Goal: Information Seeking & Learning: Learn about a topic

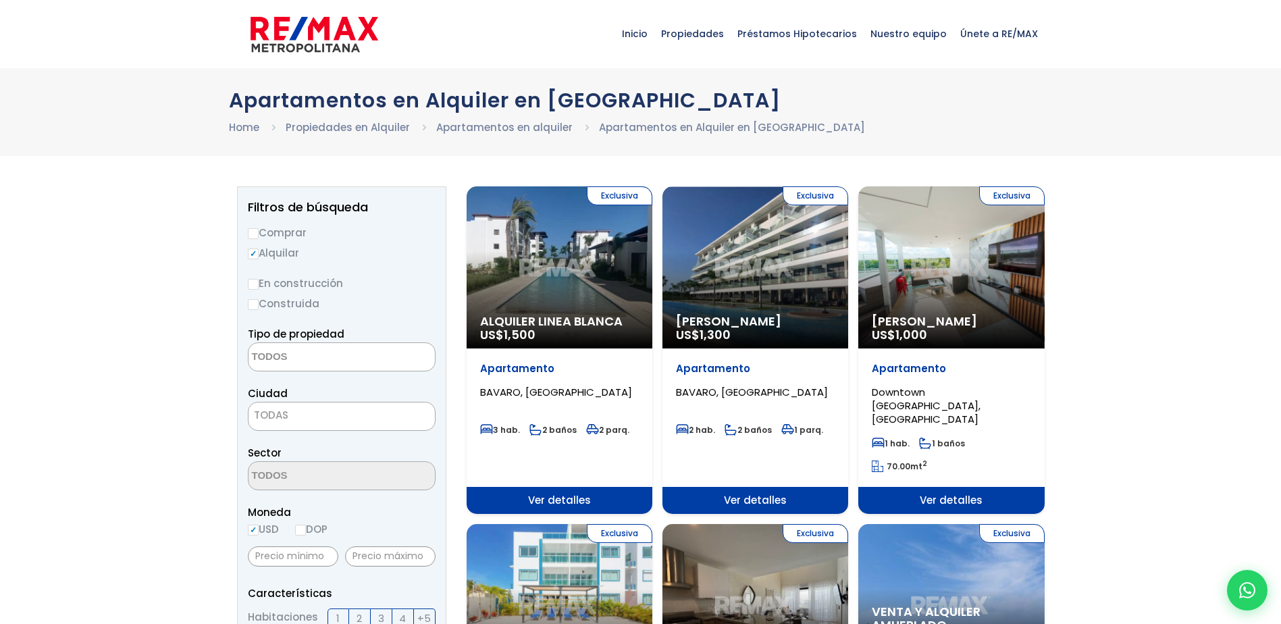
select select
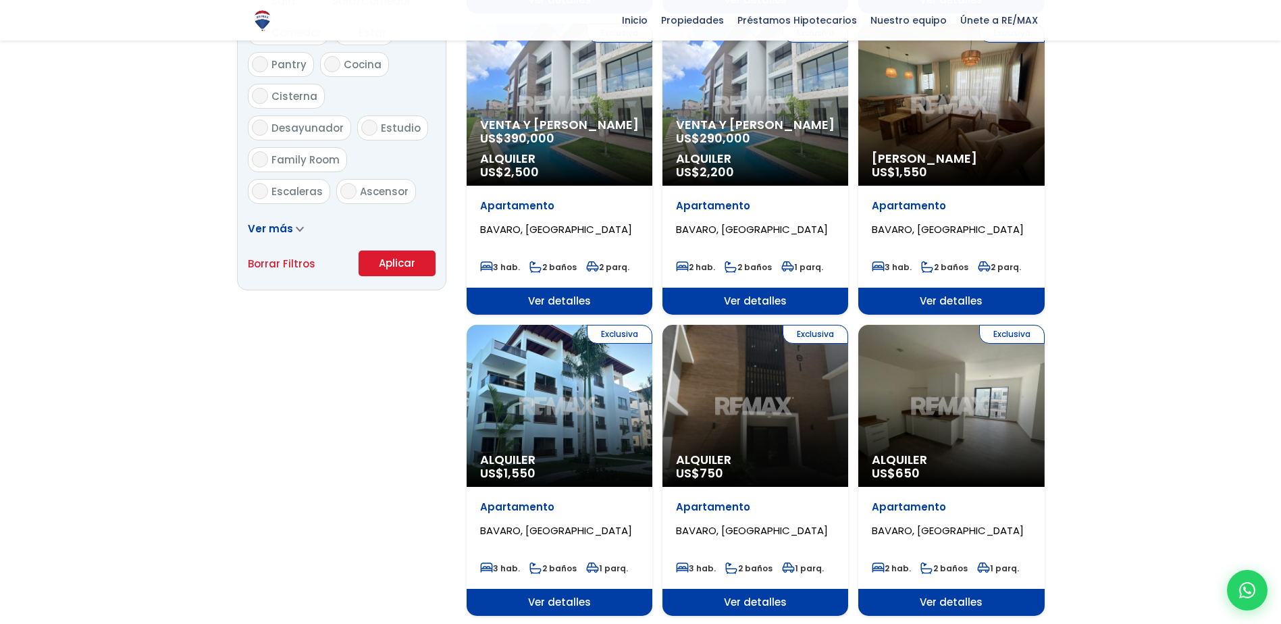
scroll to position [853, 0]
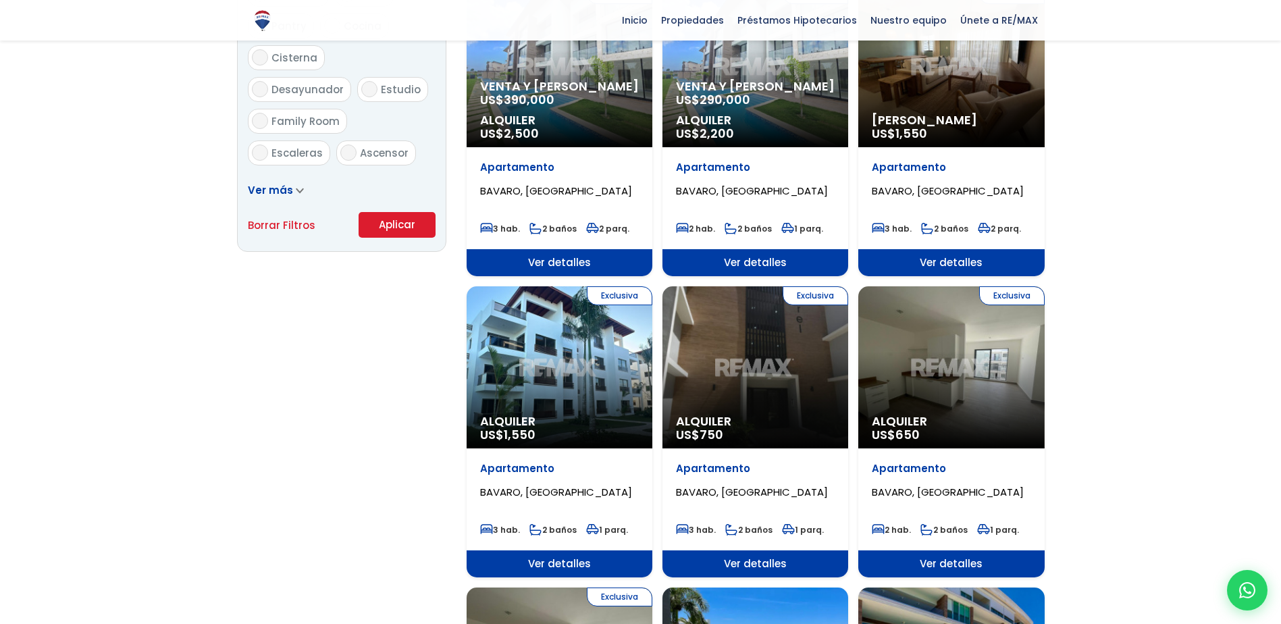
click at [960, 350] on div "Exclusiva Alquiler US$ 650" at bounding box center [951, 367] width 186 height 162
click at [976, 348] on div "Exclusiva Alquiler US$ 650" at bounding box center [951, 367] width 186 height 162
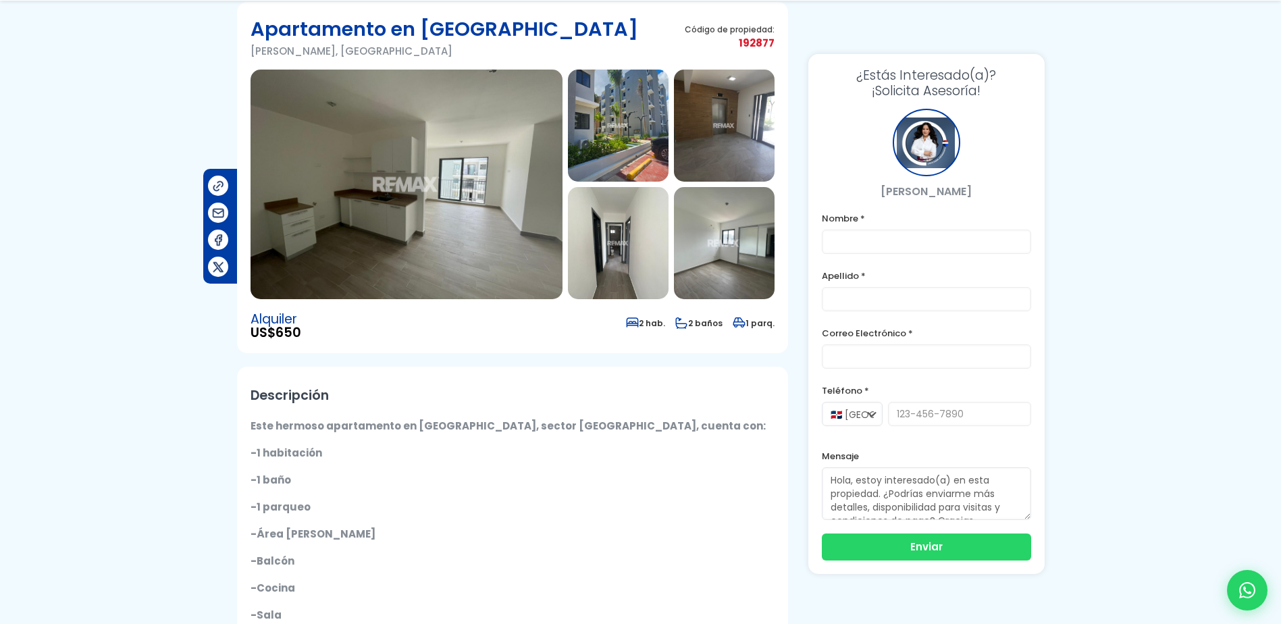
scroll to position [108, 0]
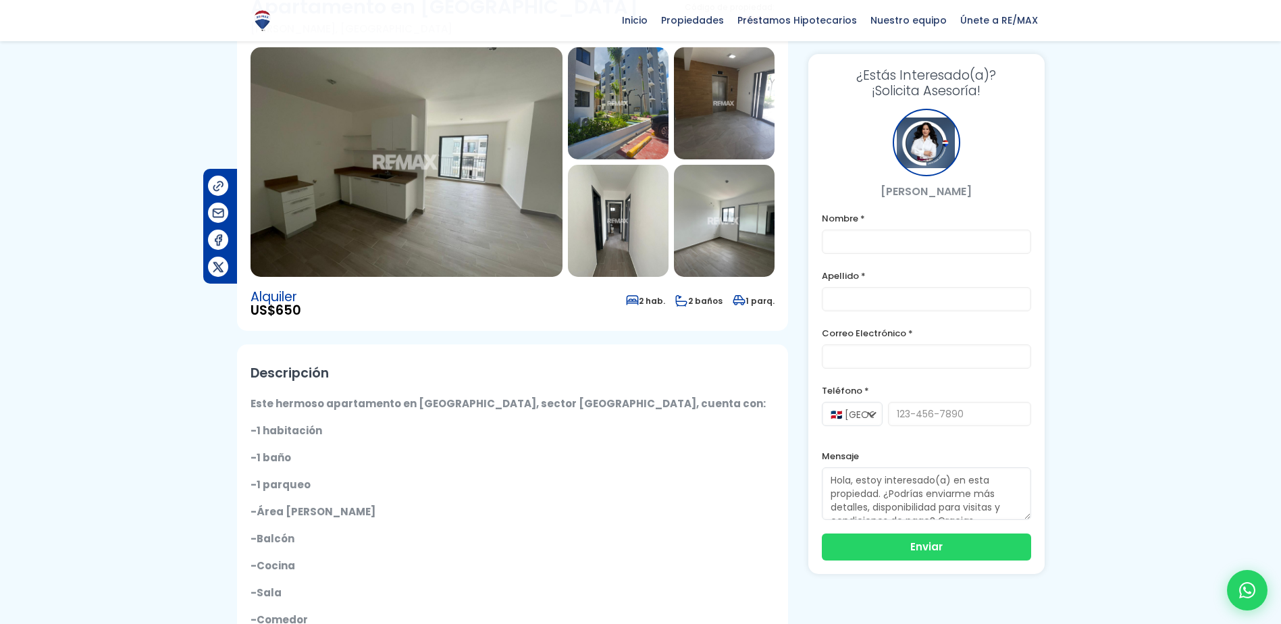
click at [329, 151] on img at bounding box center [407, 162] width 312 height 230
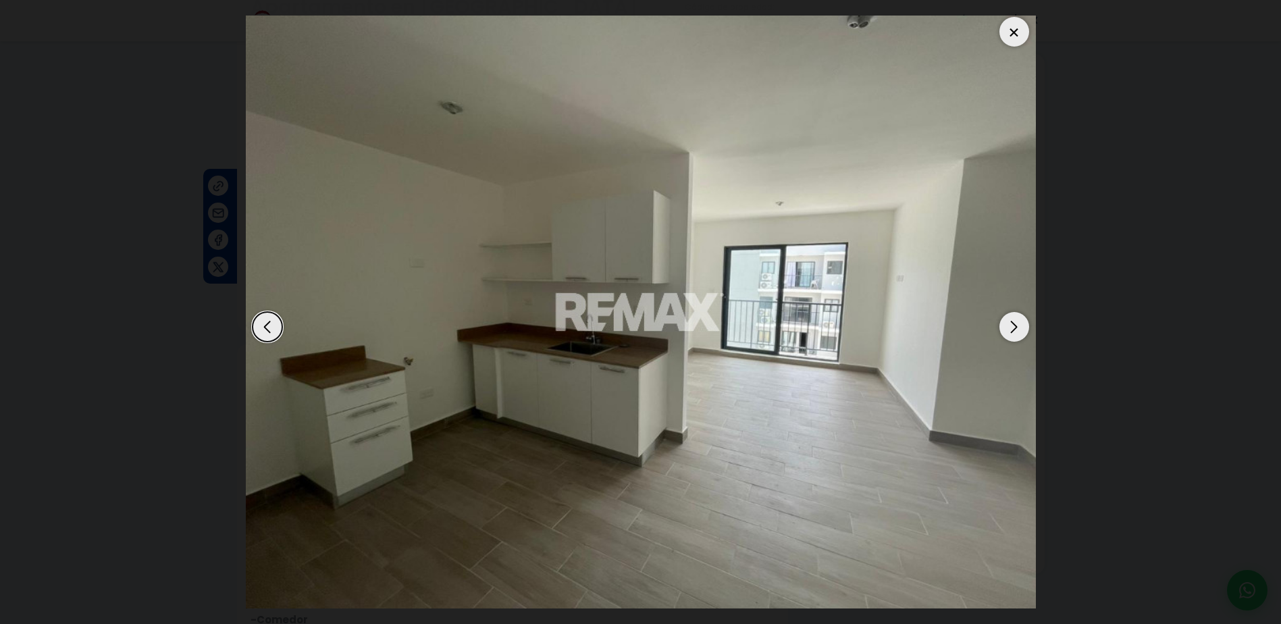
click at [1017, 328] on div "Next slide" at bounding box center [1014, 327] width 30 height 30
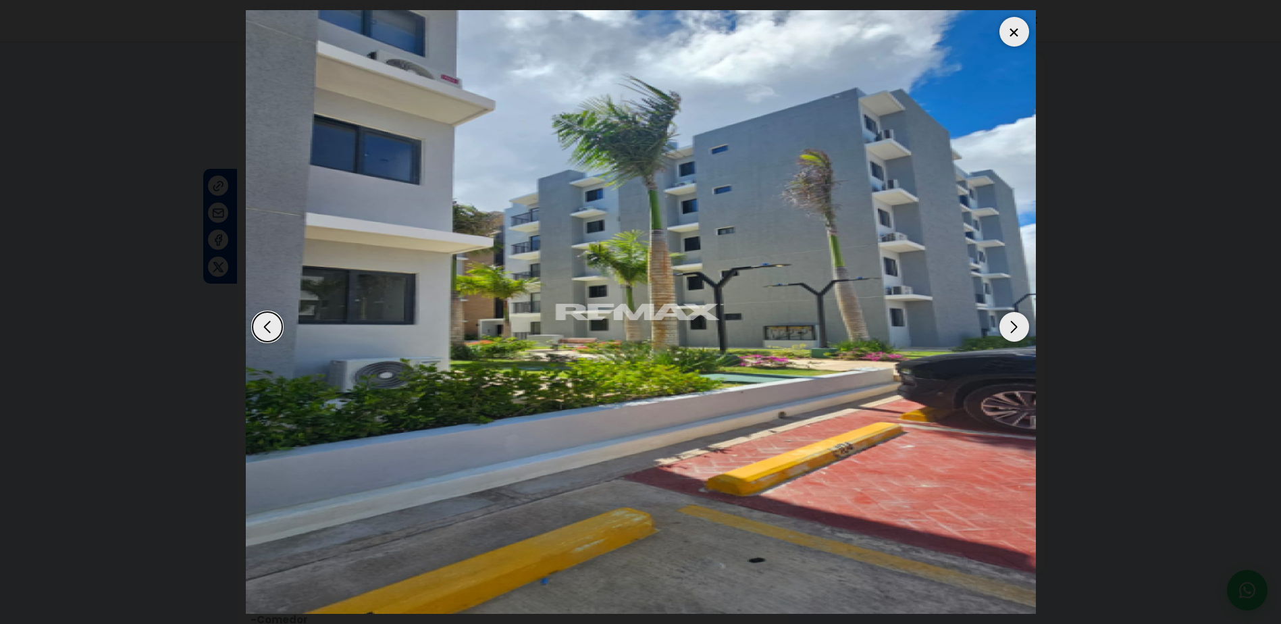
click at [1017, 328] on div "Next slide" at bounding box center [1014, 327] width 30 height 30
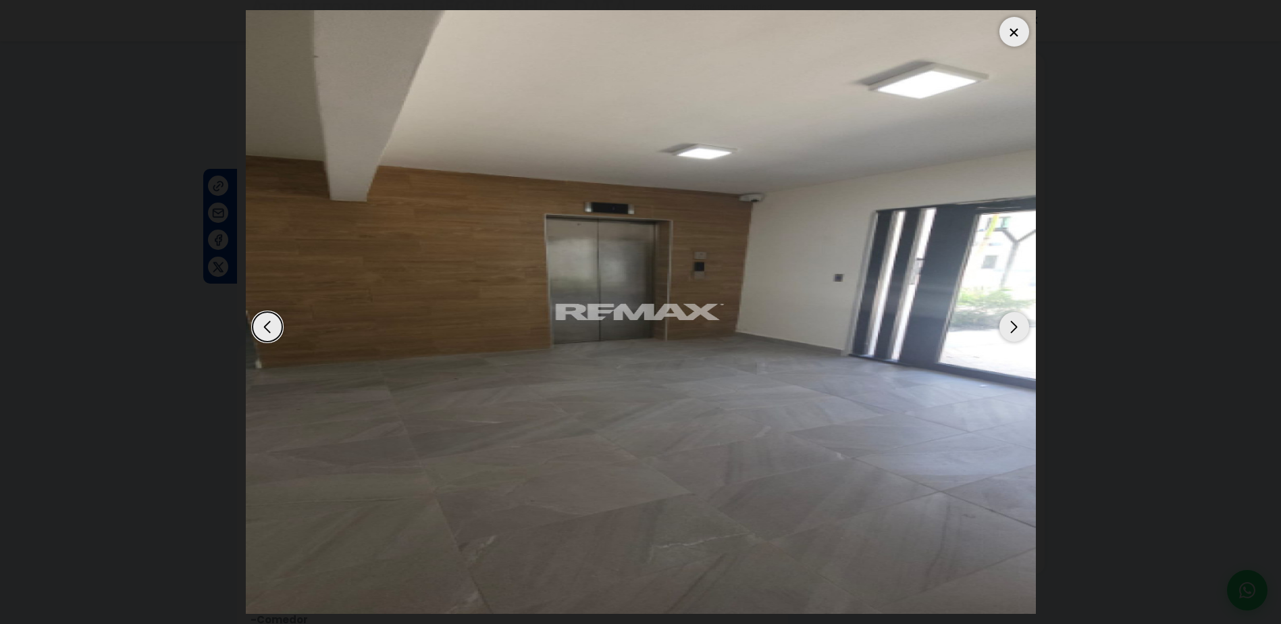
click at [1017, 328] on div "Next slide" at bounding box center [1014, 327] width 30 height 30
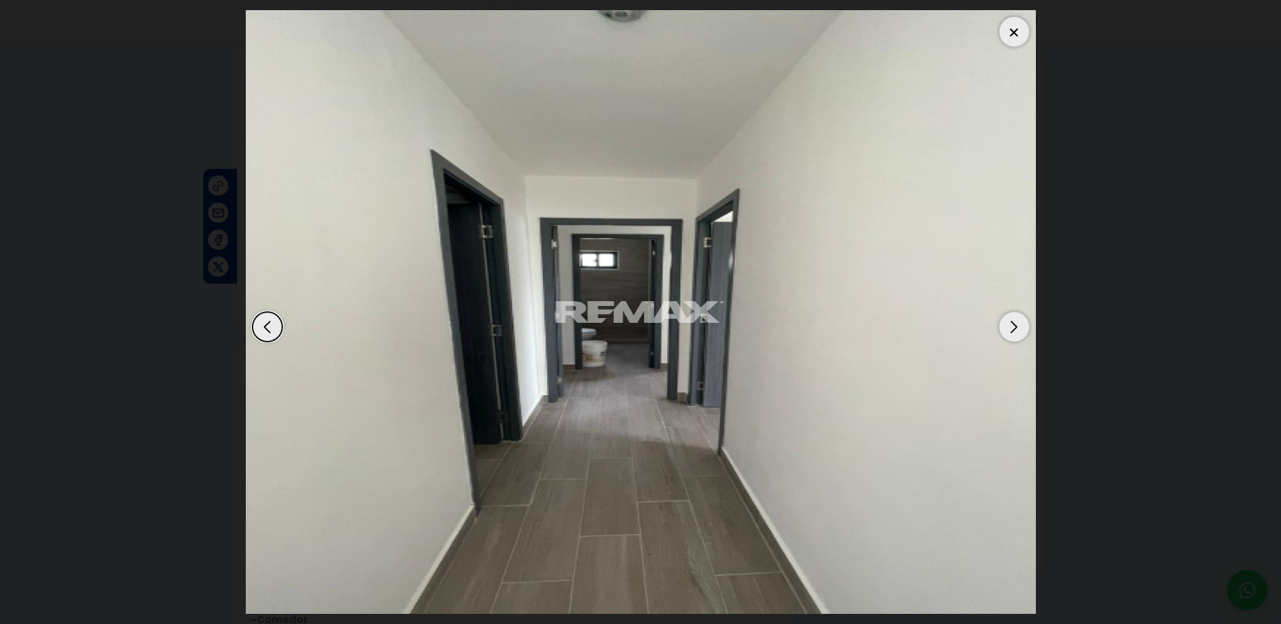
click at [1017, 328] on div "Next slide" at bounding box center [1014, 327] width 30 height 30
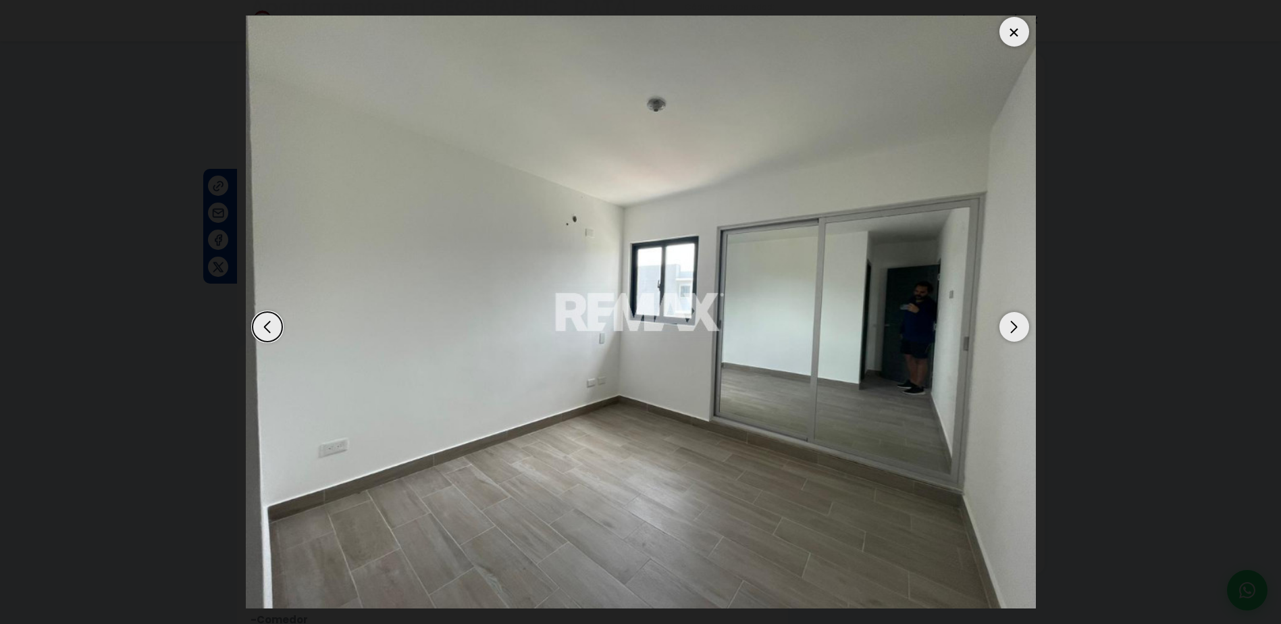
click at [1017, 328] on div "Next slide" at bounding box center [1014, 327] width 30 height 30
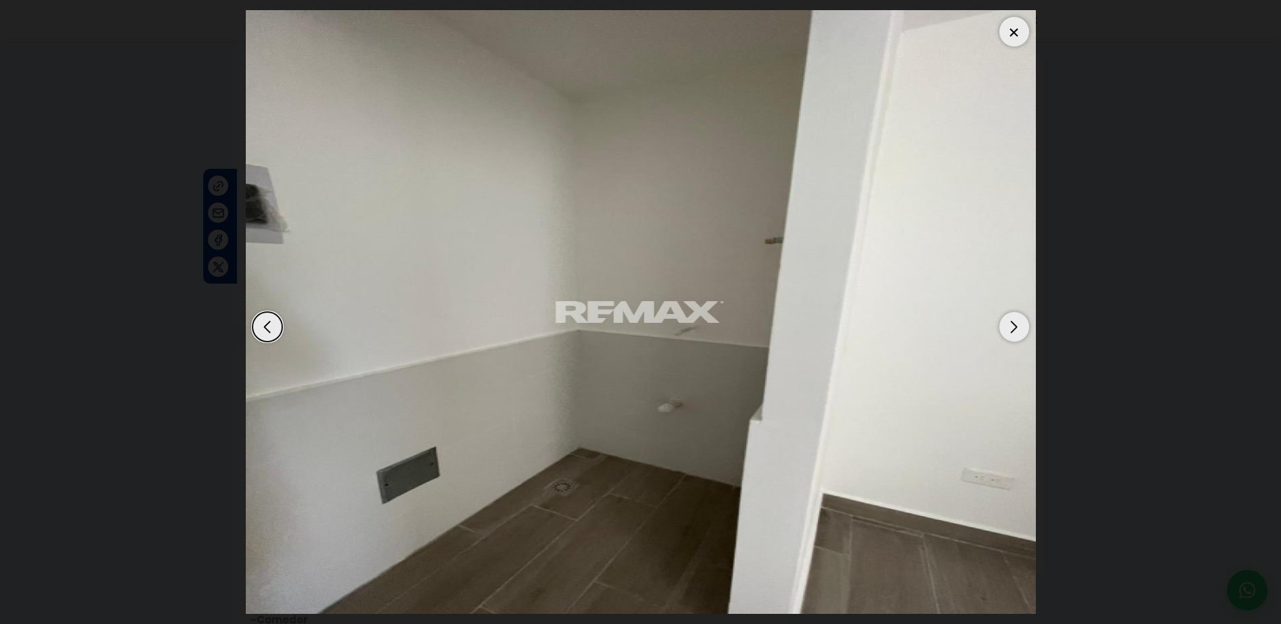
click at [1017, 328] on div "Next slide" at bounding box center [1014, 327] width 30 height 30
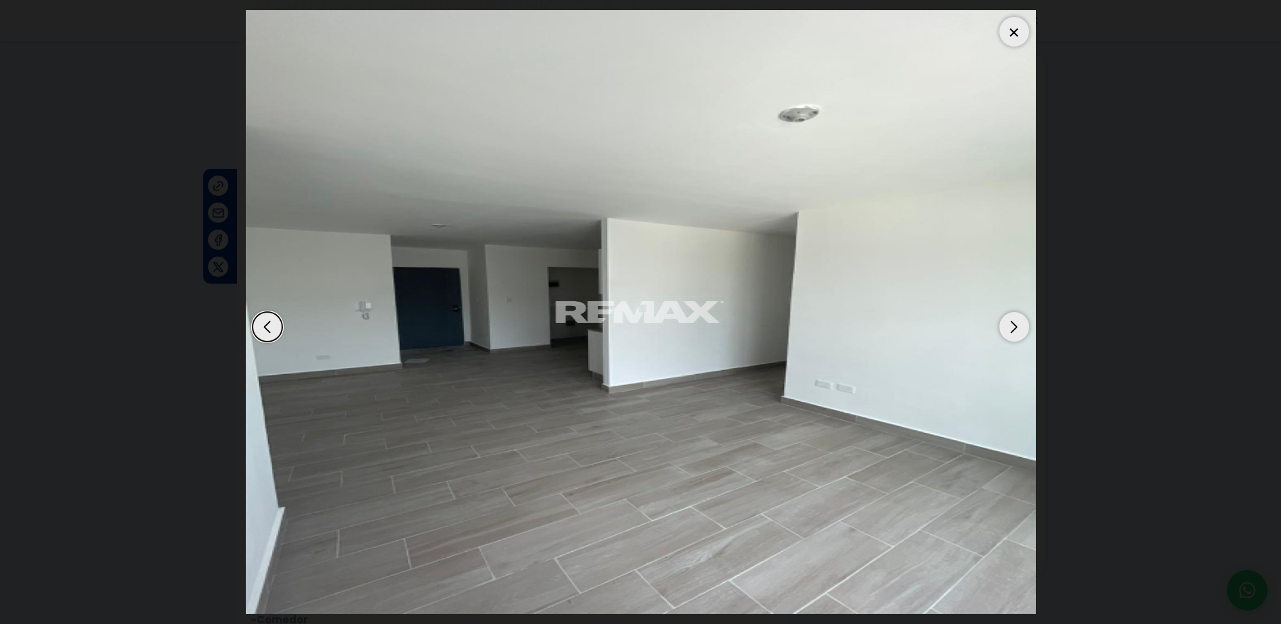
click at [1017, 328] on div "Next slide" at bounding box center [1014, 327] width 30 height 30
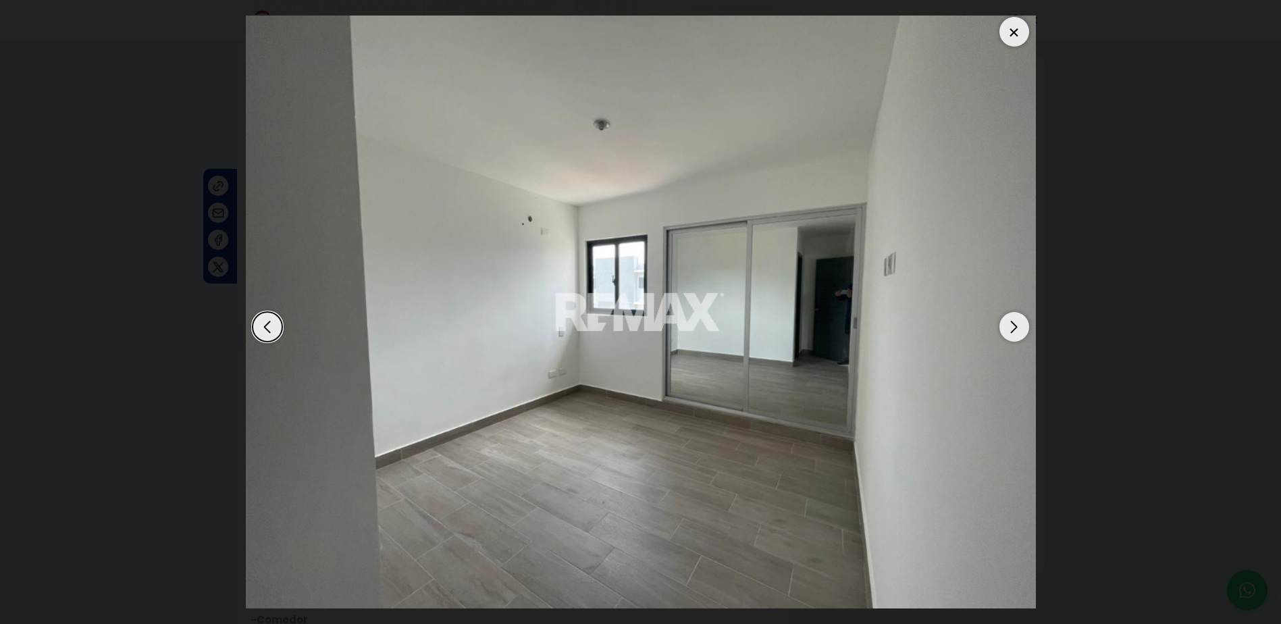
click at [1017, 328] on div "Next slide" at bounding box center [1014, 327] width 30 height 30
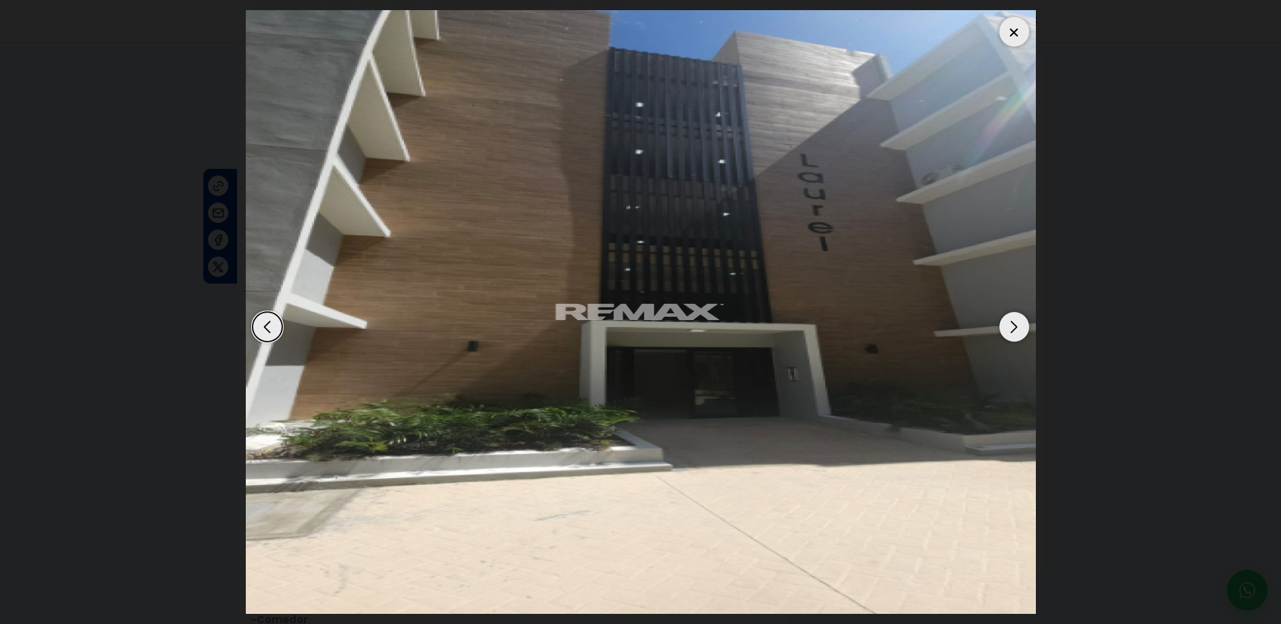
click at [1017, 328] on div "Next slide" at bounding box center [1014, 327] width 30 height 30
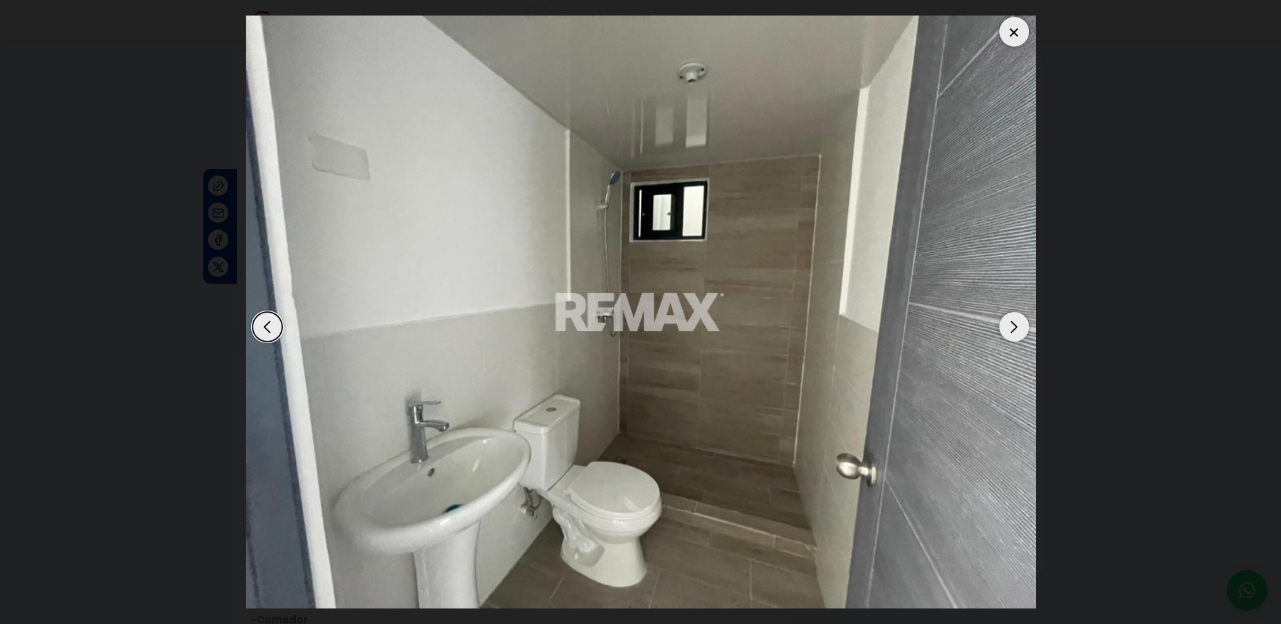
click at [1017, 328] on div "Next slide" at bounding box center [1014, 327] width 30 height 30
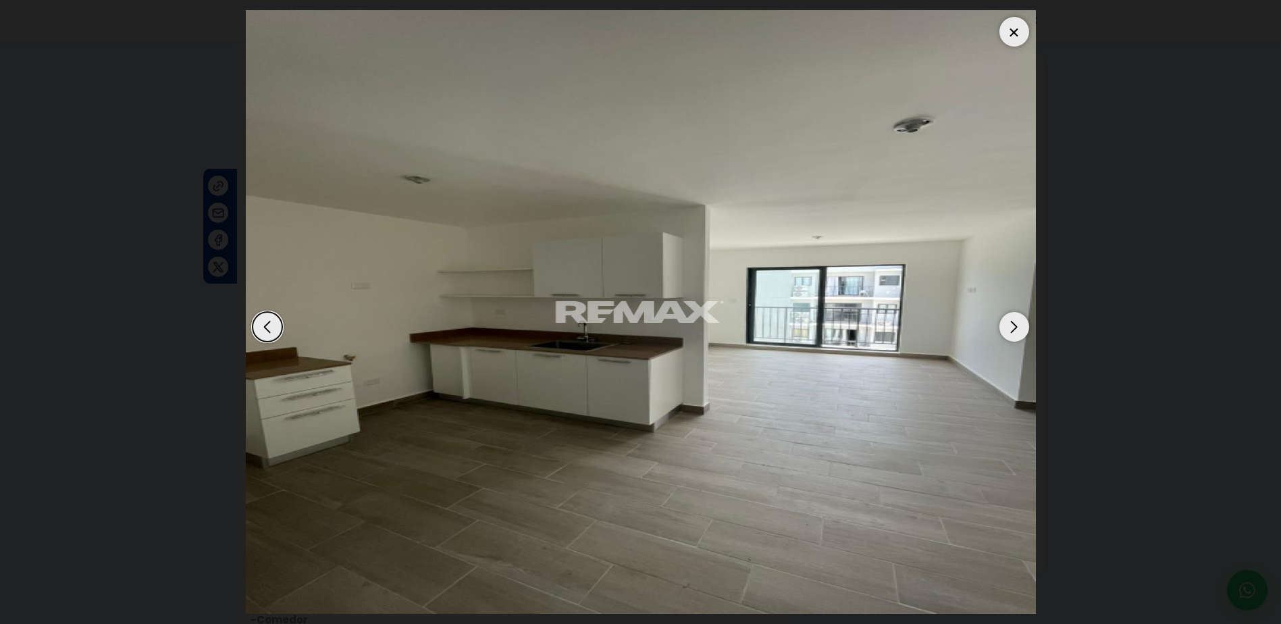
click at [1012, 28] on div at bounding box center [1014, 32] width 30 height 30
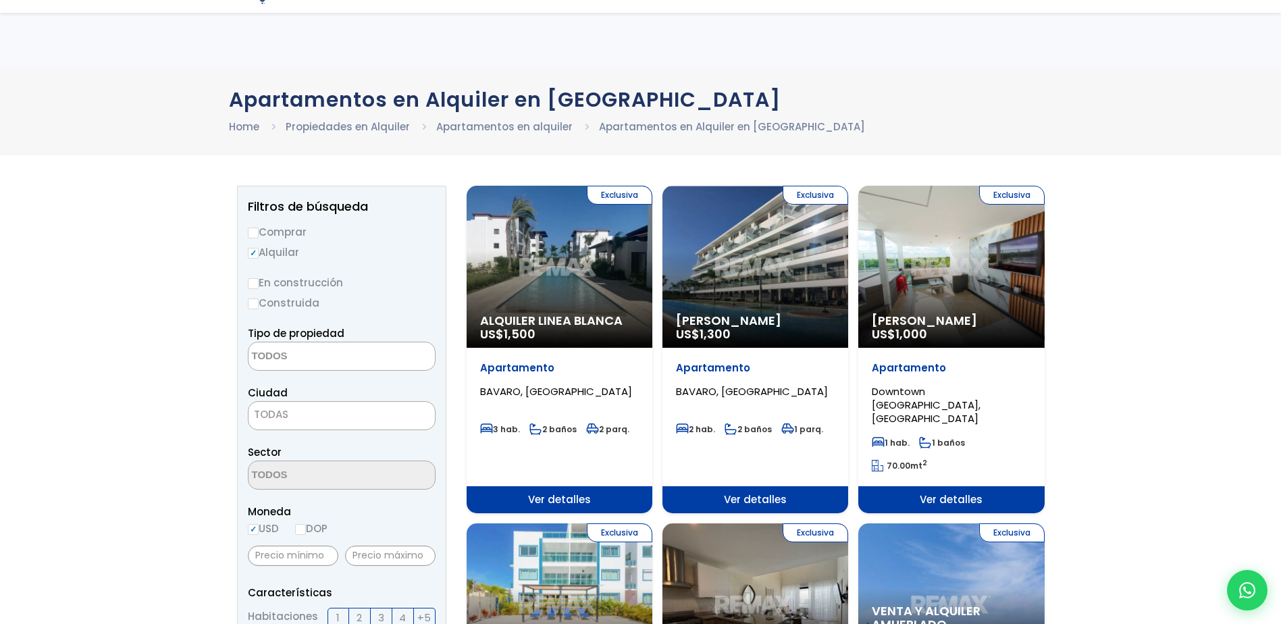
select select
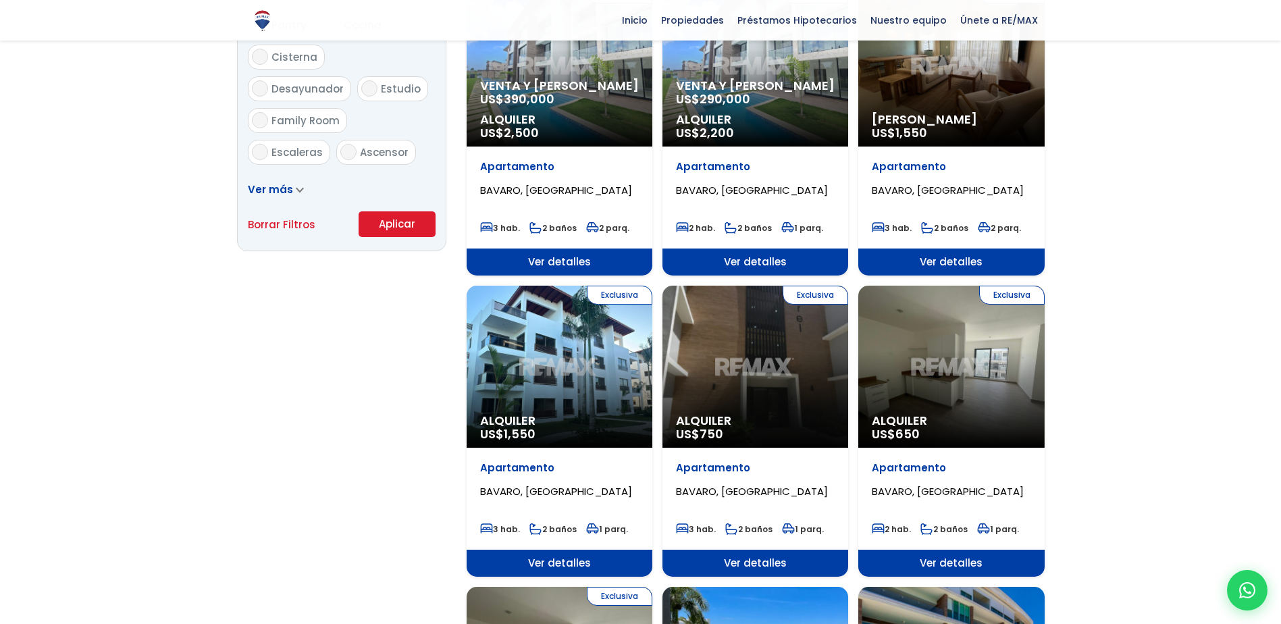
scroll to position [853, 0]
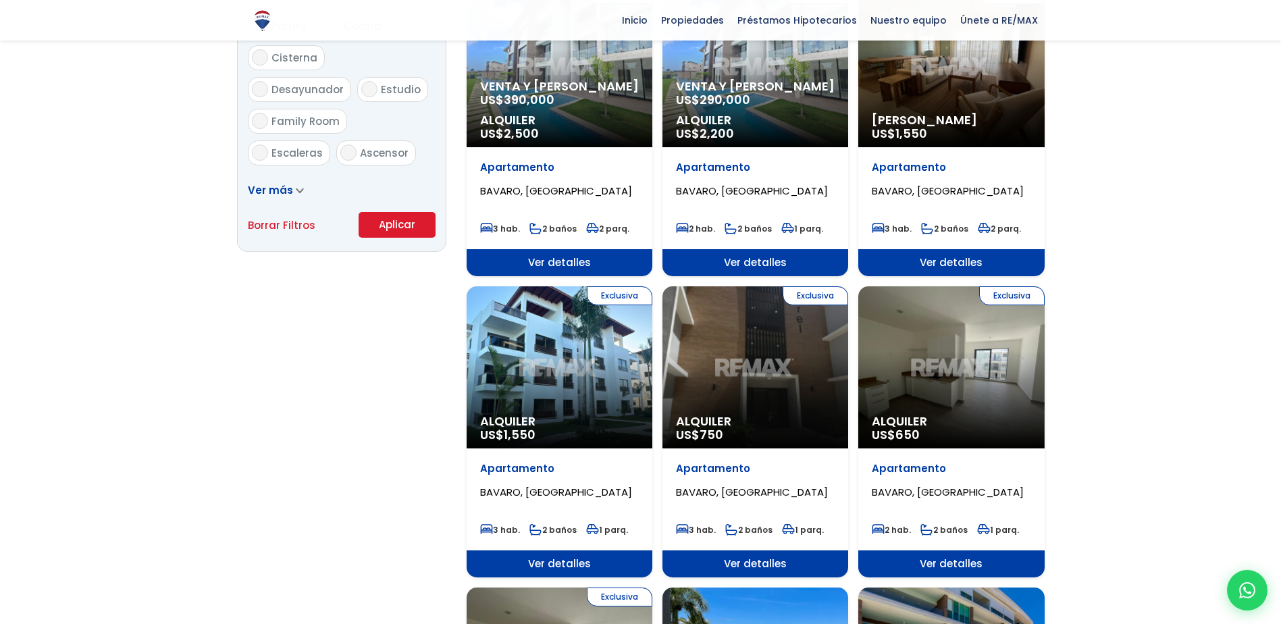
click at [721, 339] on div "Exclusiva Alquiler US$ 750" at bounding box center [755, 367] width 186 height 162
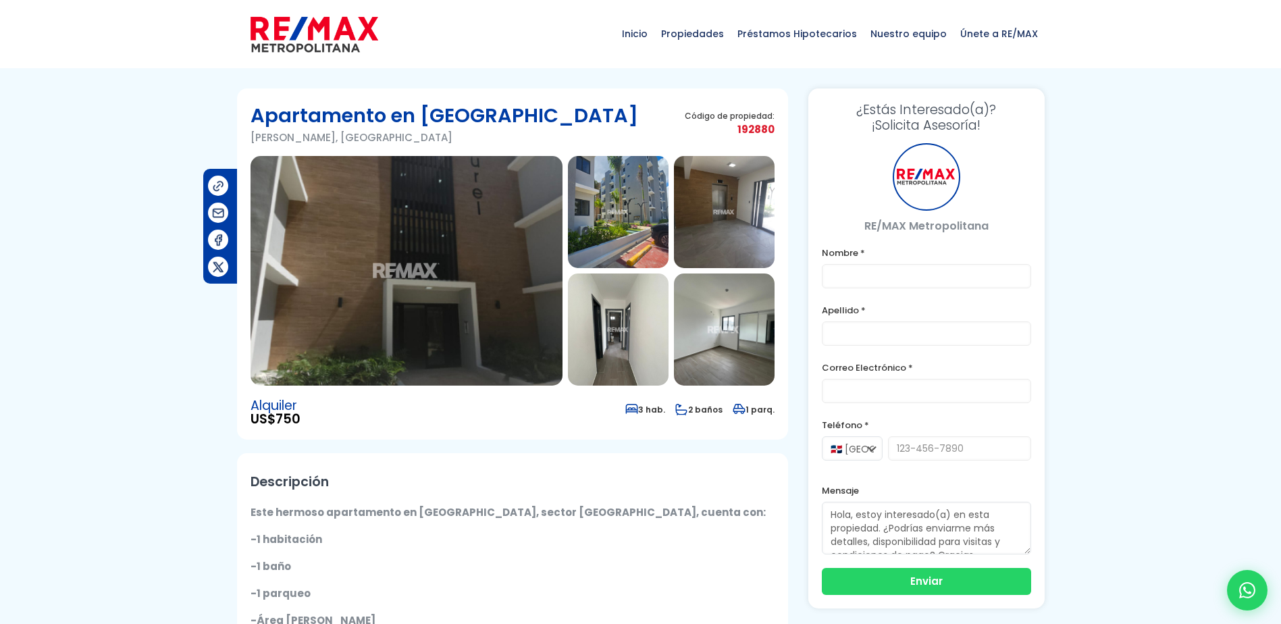
click at [752, 364] on img at bounding box center [724, 329] width 101 height 112
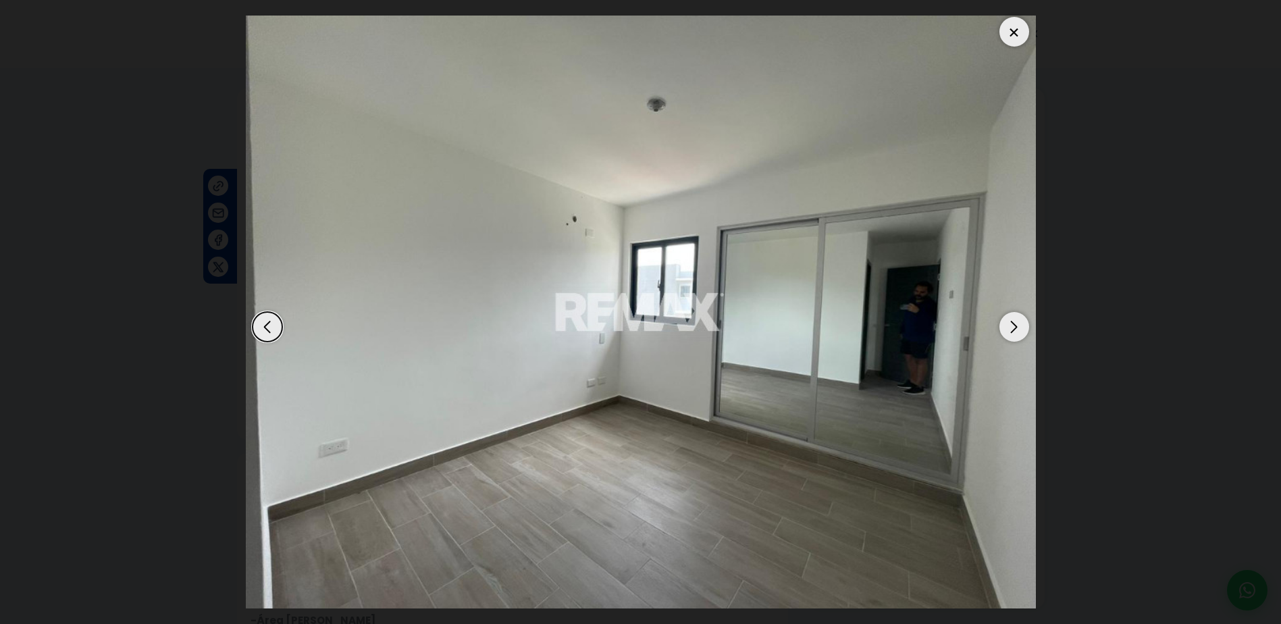
click at [1003, 325] on div "Next slide" at bounding box center [1014, 327] width 30 height 30
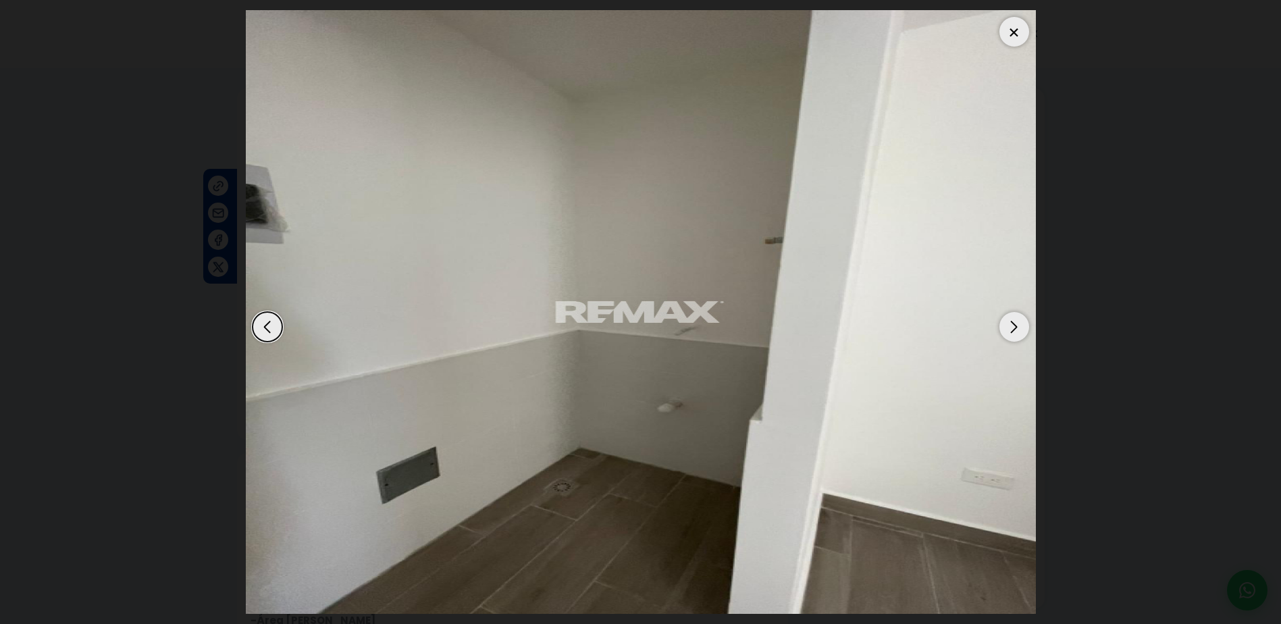
click at [1003, 325] on div "Next slide" at bounding box center [1014, 327] width 30 height 30
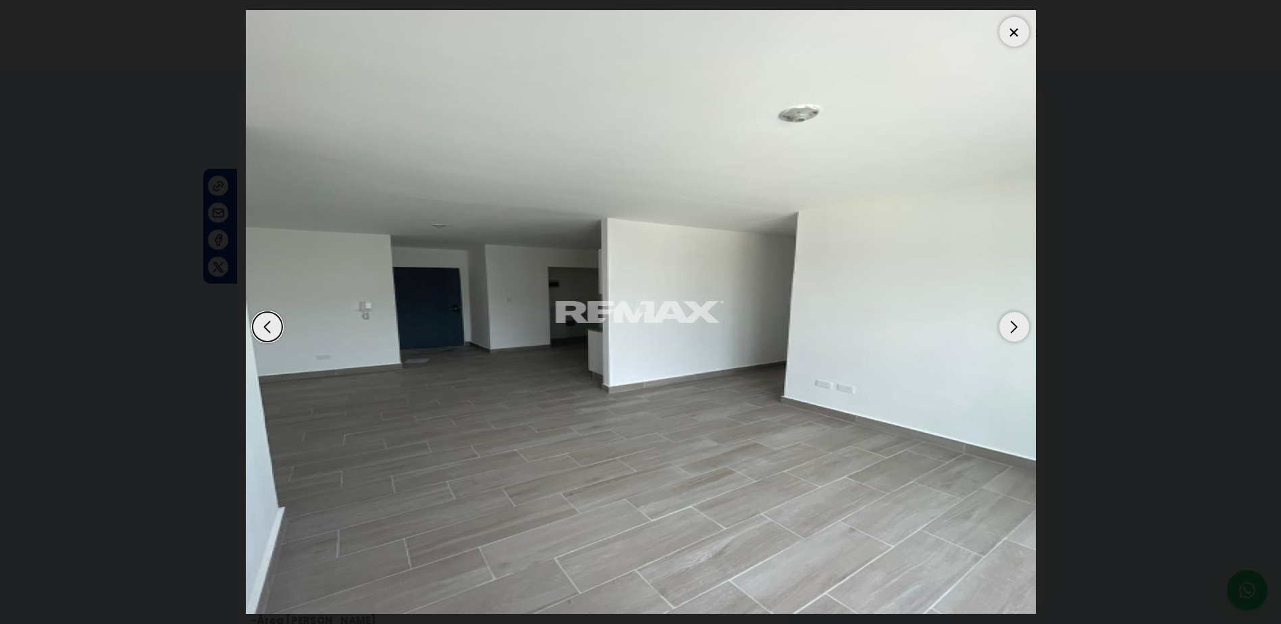
click at [1018, 33] on div at bounding box center [1014, 32] width 30 height 30
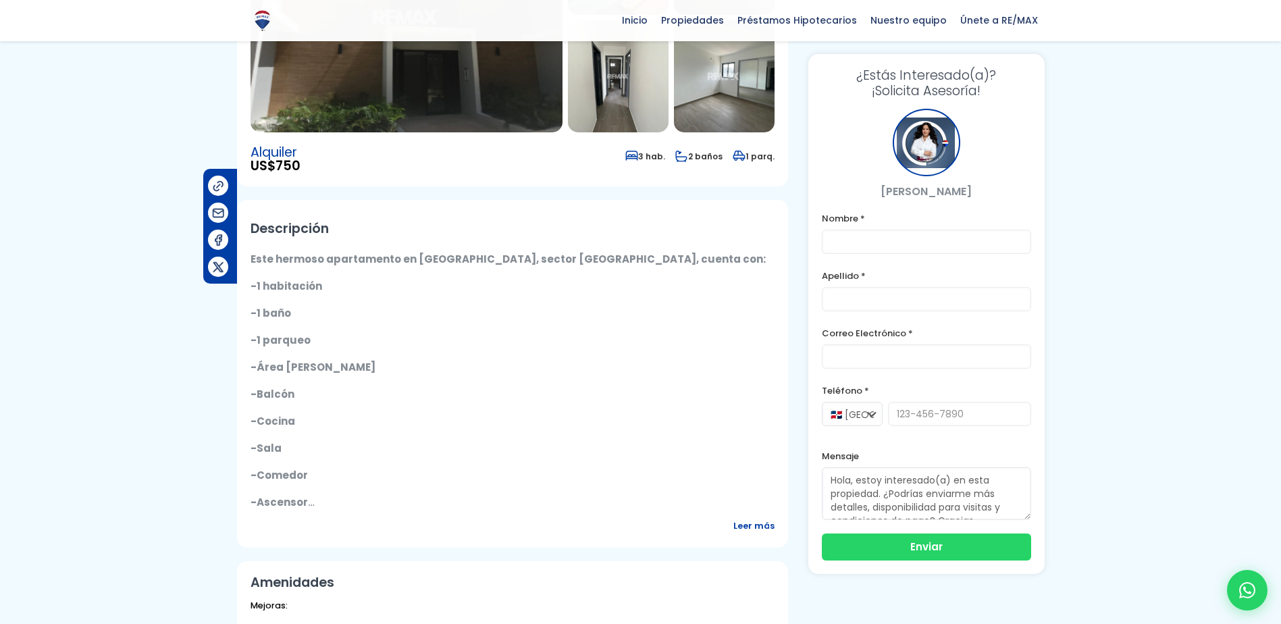
scroll to position [355, 0]
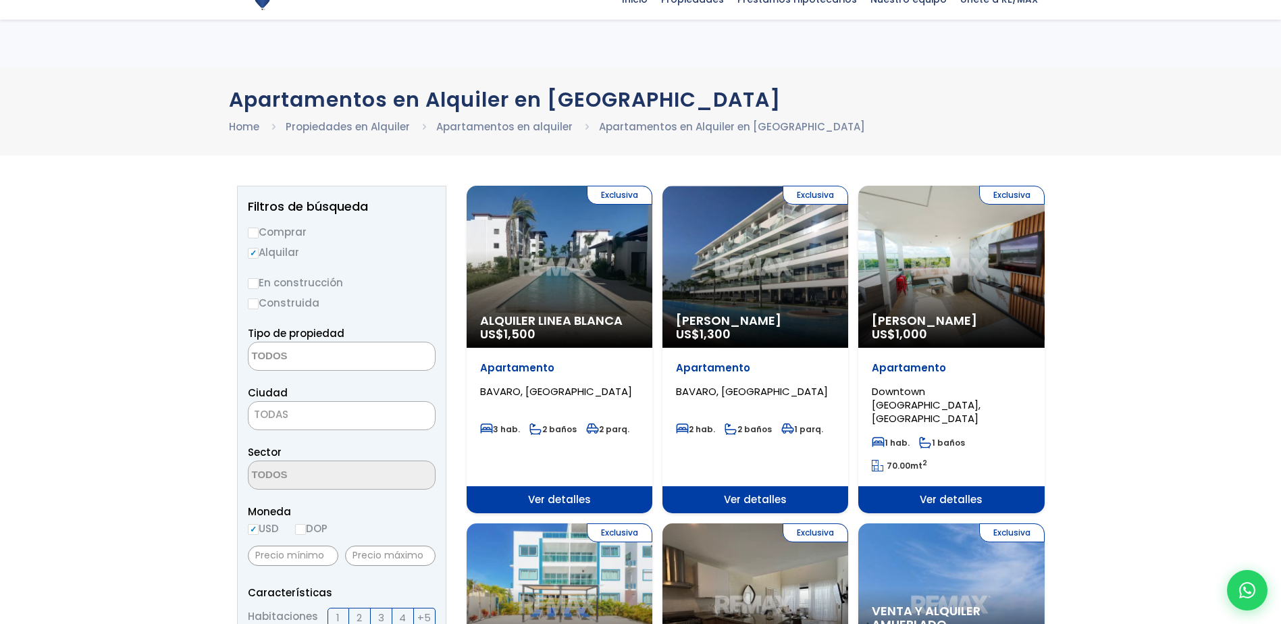
select select
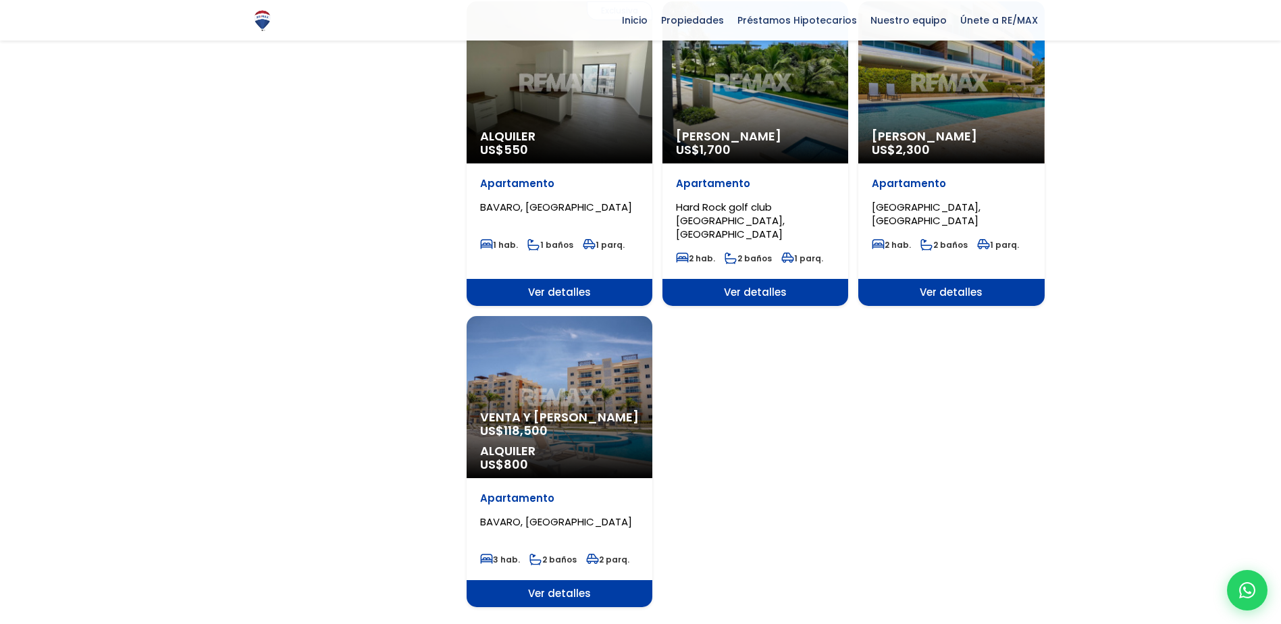
scroll to position [1444, 0]
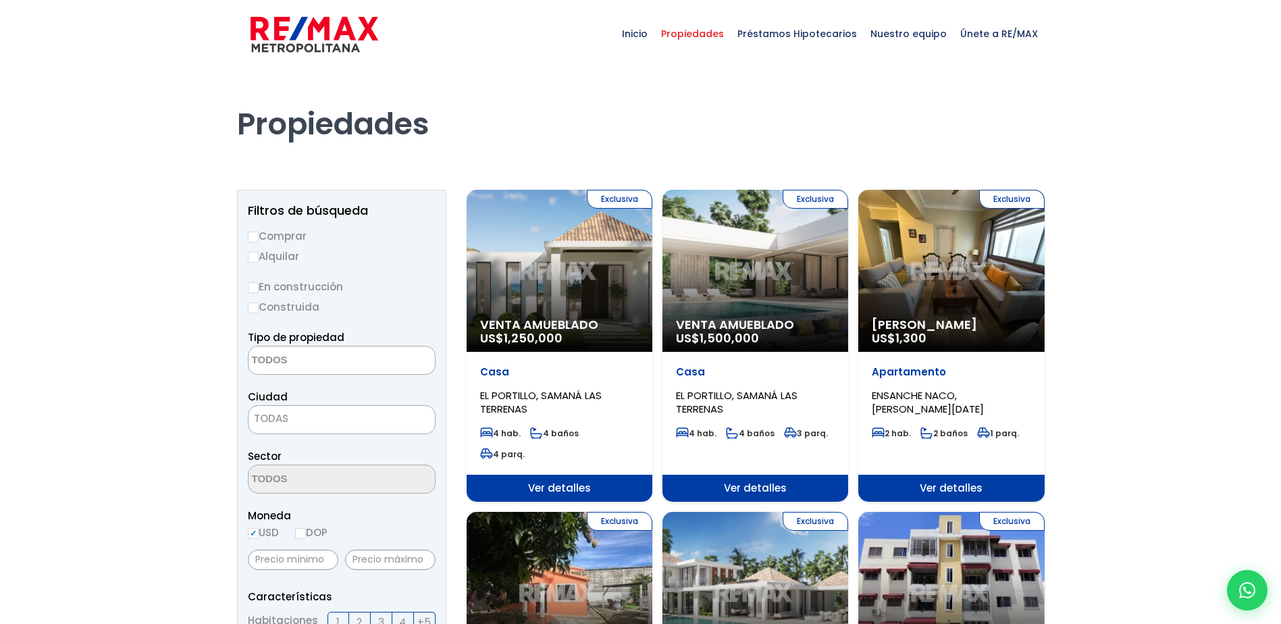
select select
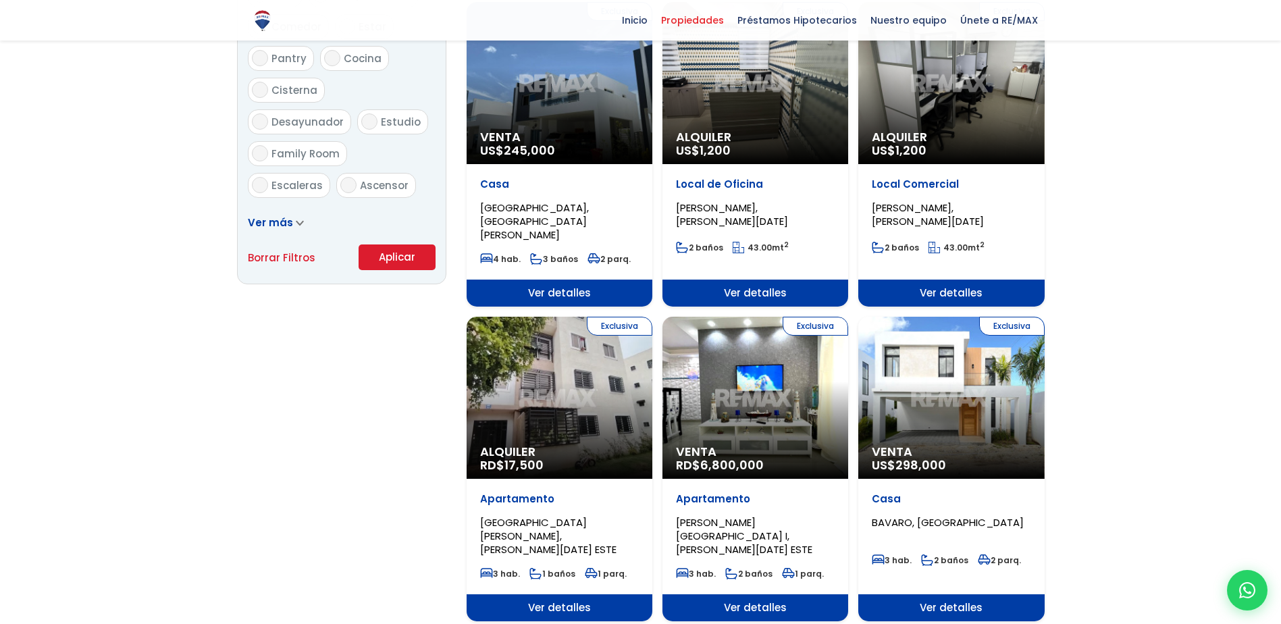
scroll to position [852, 0]
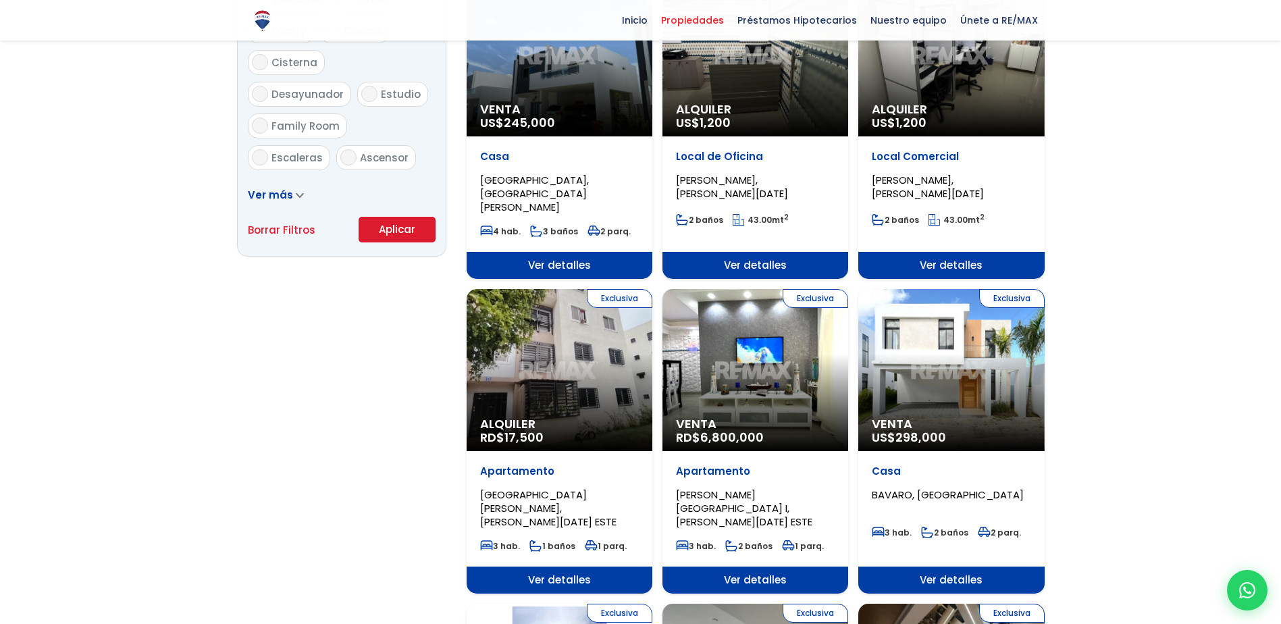
click at [912, 359] on div "Exclusiva Venta US$ 298,000" at bounding box center [951, 370] width 186 height 162
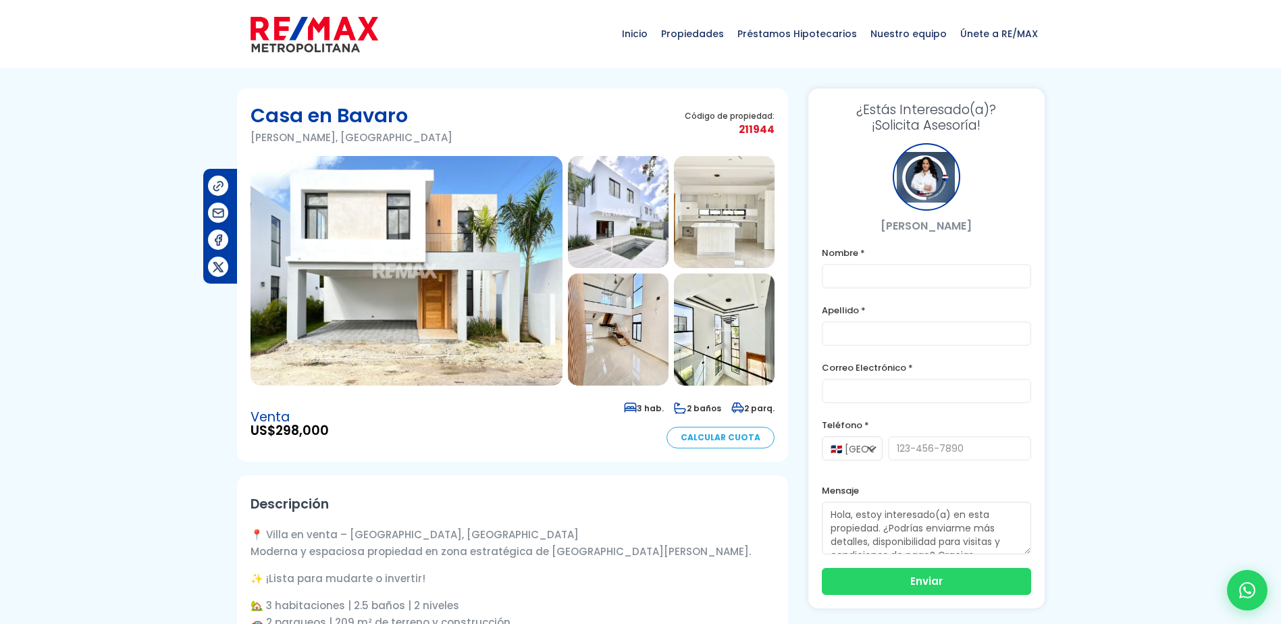
click at [614, 217] on img at bounding box center [618, 212] width 101 height 112
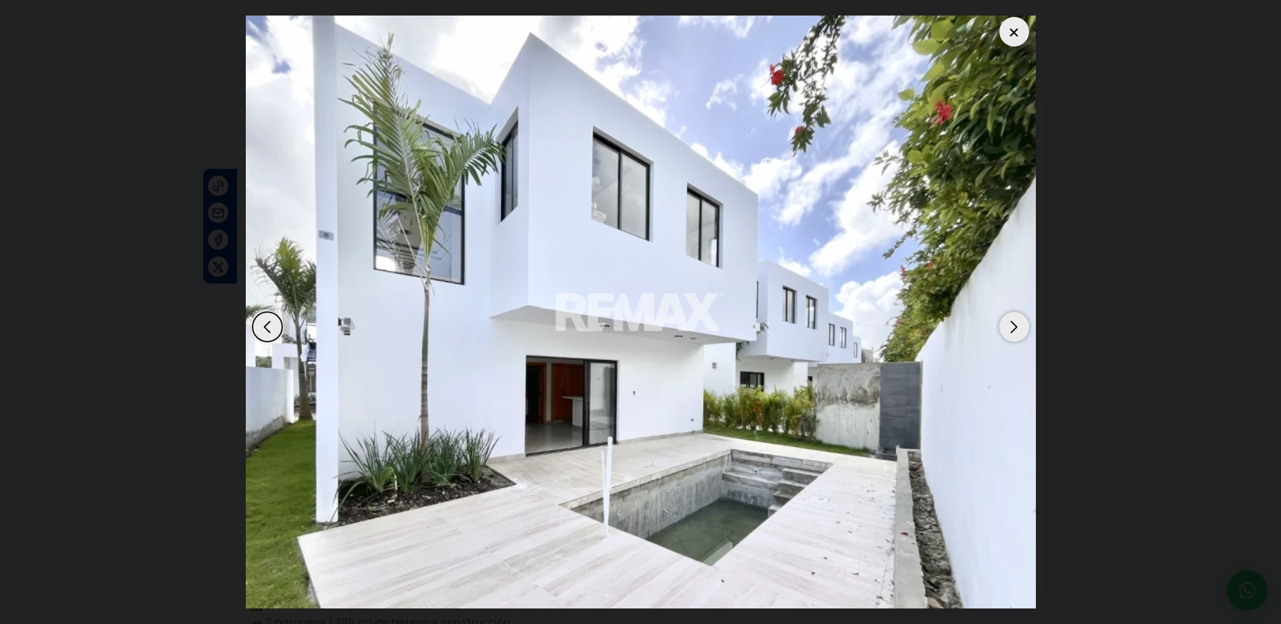
click at [1020, 328] on div "Next slide" at bounding box center [1014, 327] width 30 height 30
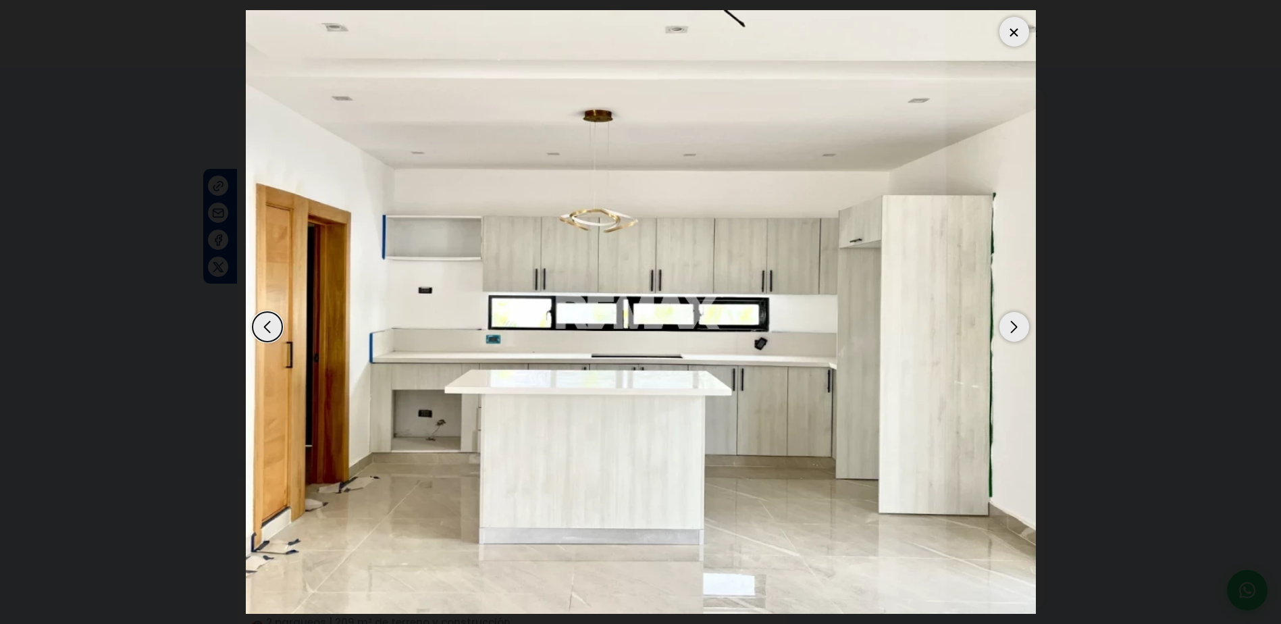
click at [1020, 328] on div "Next slide" at bounding box center [1014, 327] width 30 height 30
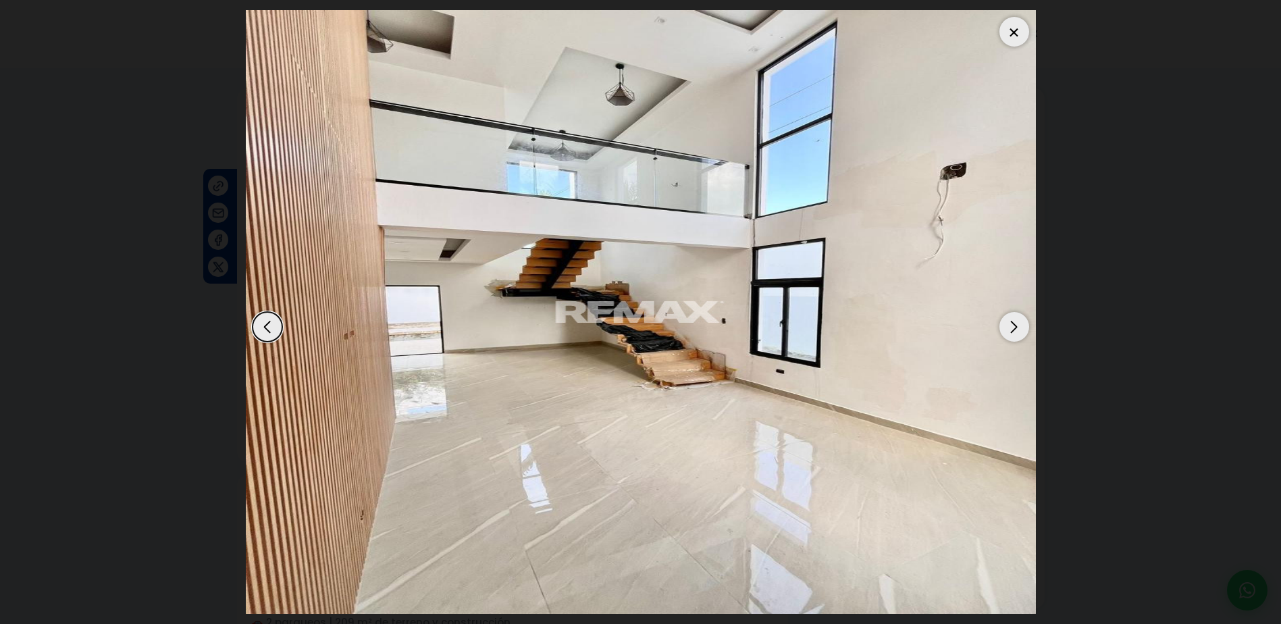
click at [1020, 328] on div "Next slide" at bounding box center [1014, 327] width 30 height 30
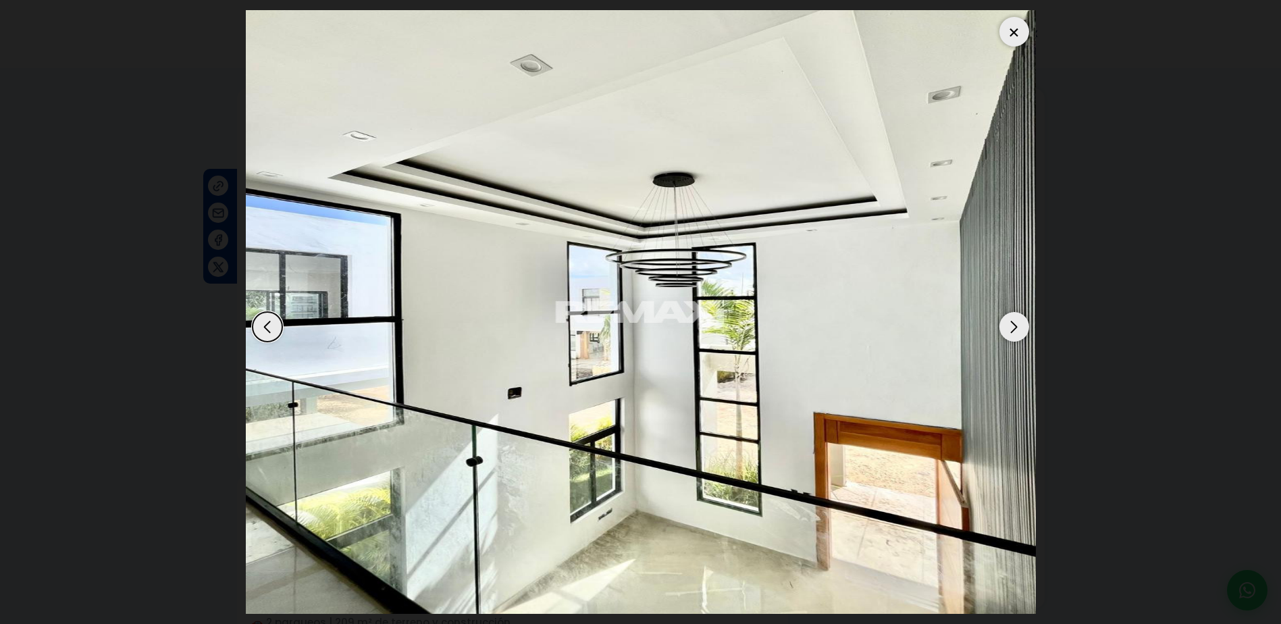
click at [1020, 328] on div "Next slide" at bounding box center [1014, 327] width 30 height 30
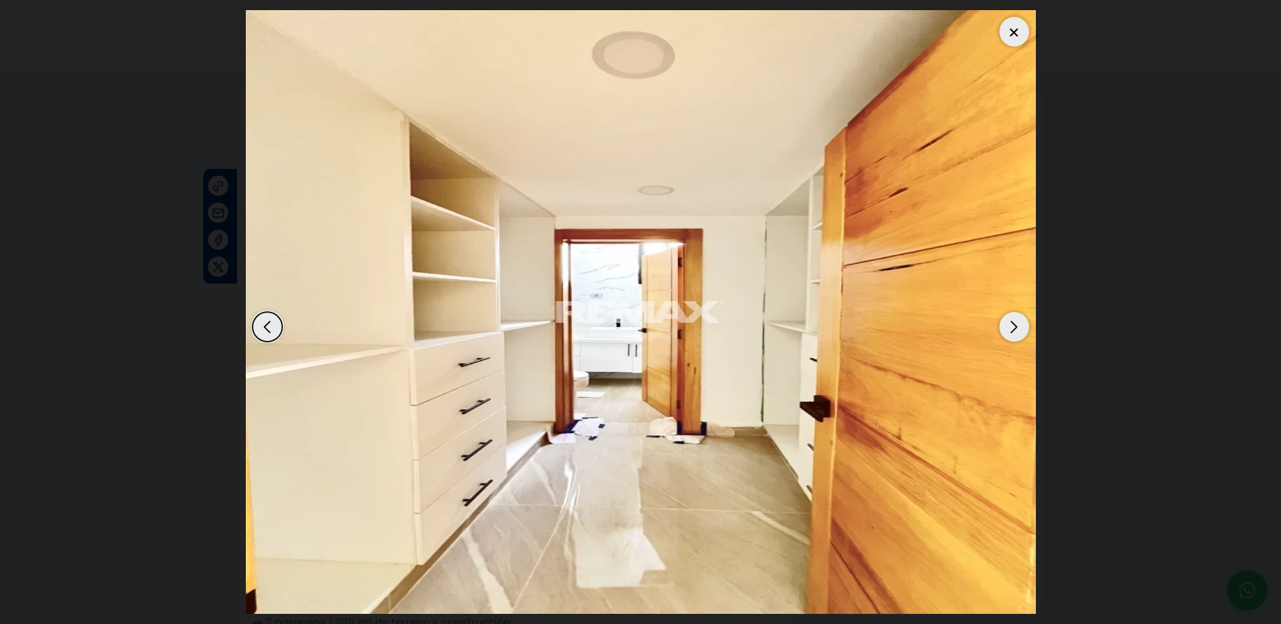
click at [1020, 328] on div "Next slide" at bounding box center [1014, 327] width 30 height 30
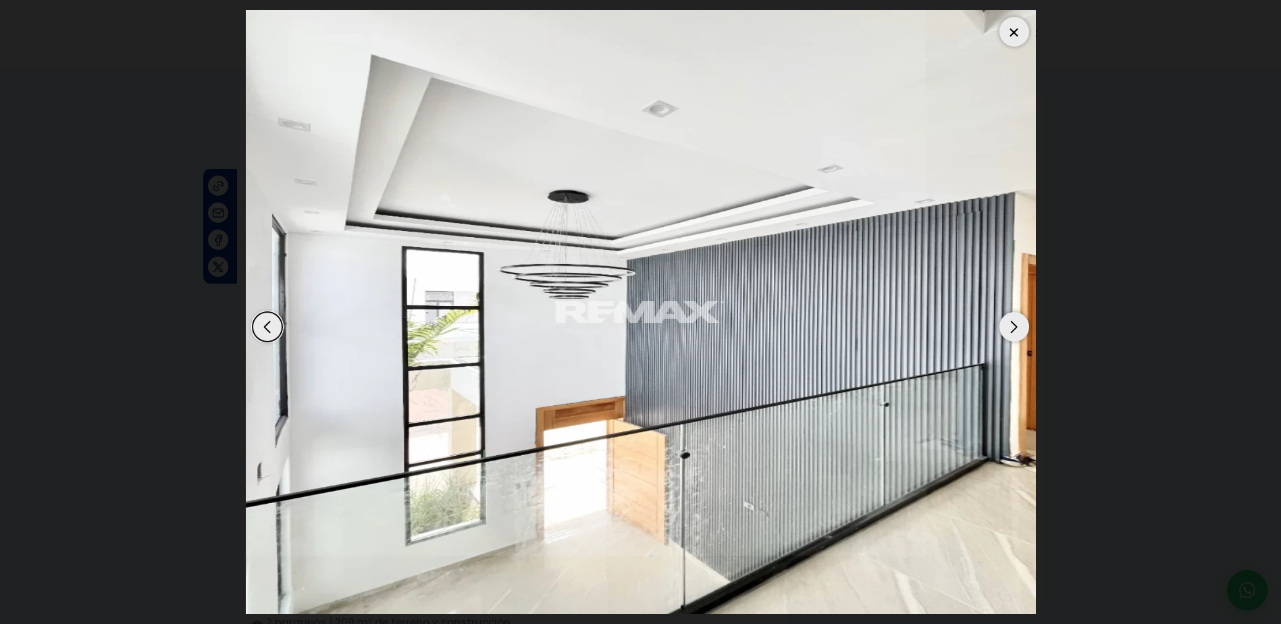
click at [1020, 328] on div "Next slide" at bounding box center [1014, 327] width 30 height 30
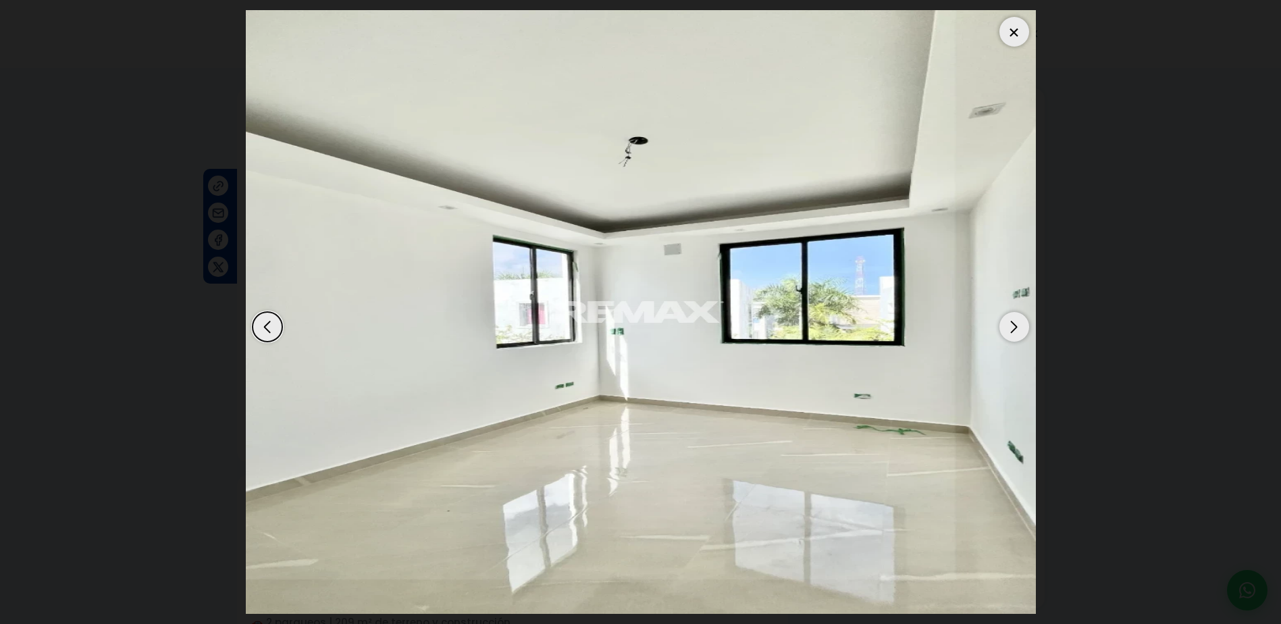
click at [1020, 328] on div "Next slide" at bounding box center [1014, 327] width 30 height 30
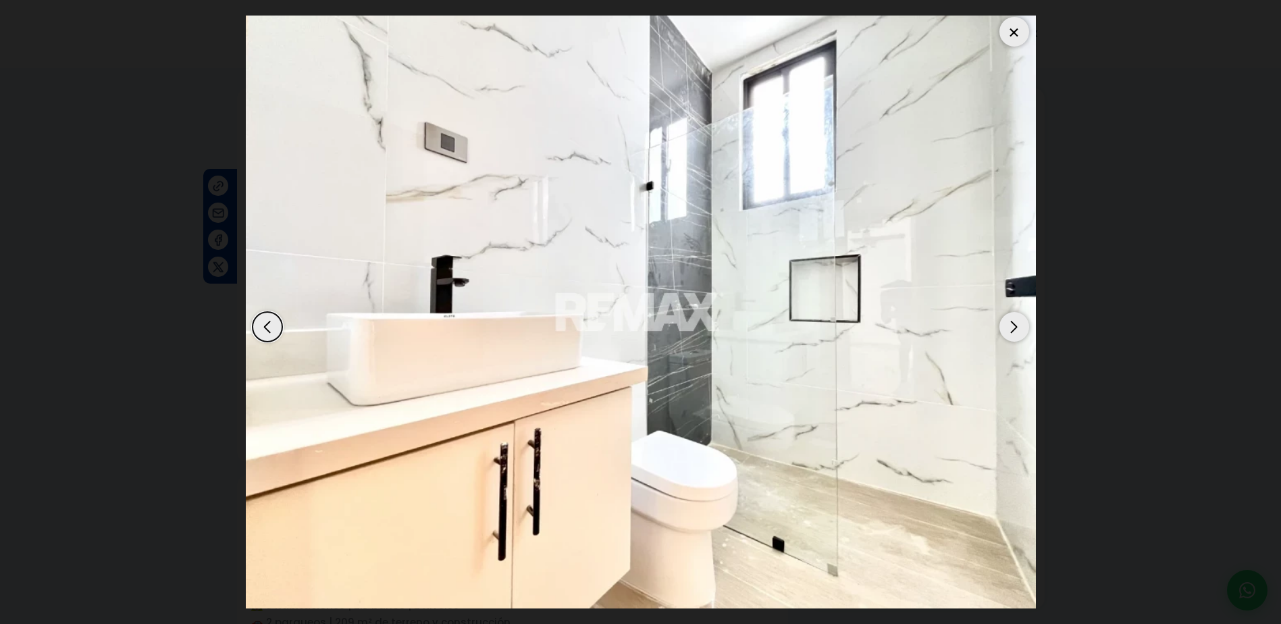
click at [1020, 328] on div "Next slide" at bounding box center [1014, 327] width 30 height 30
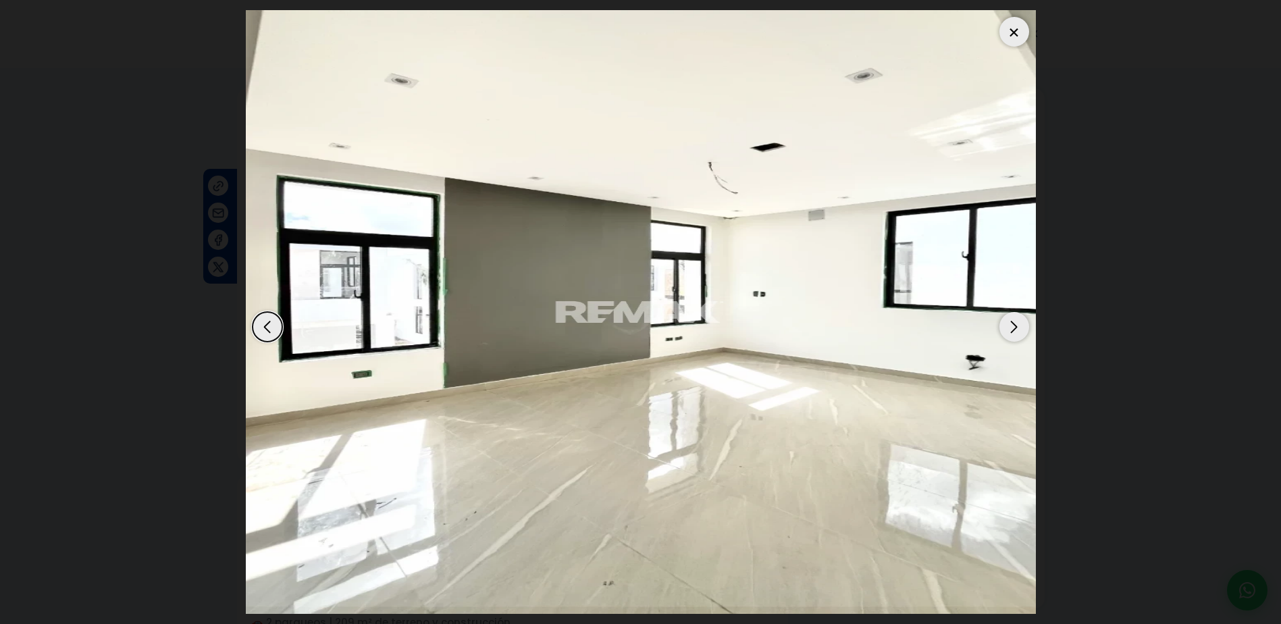
click at [1020, 328] on div "Next slide" at bounding box center [1014, 327] width 30 height 30
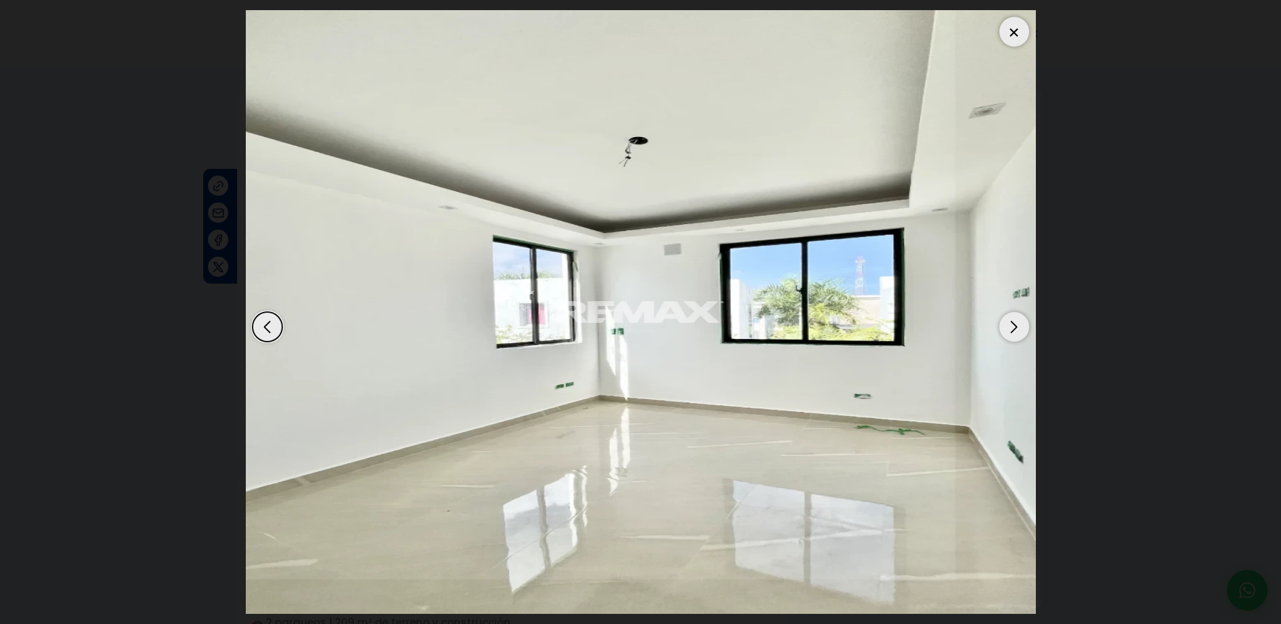
click at [1020, 328] on div "Next slide" at bounding box center [1014, 327] width 30 height 30
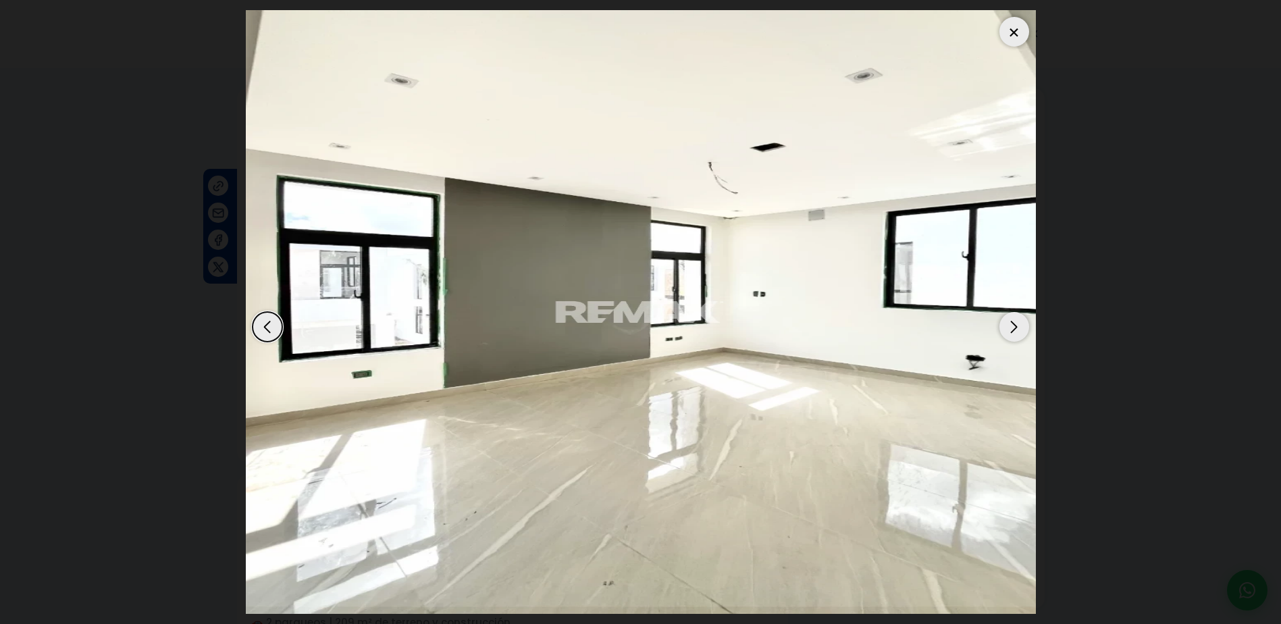
click at [1020, 328] on div "Next slide" at bounding box center [1014, 327] width 30 height 30
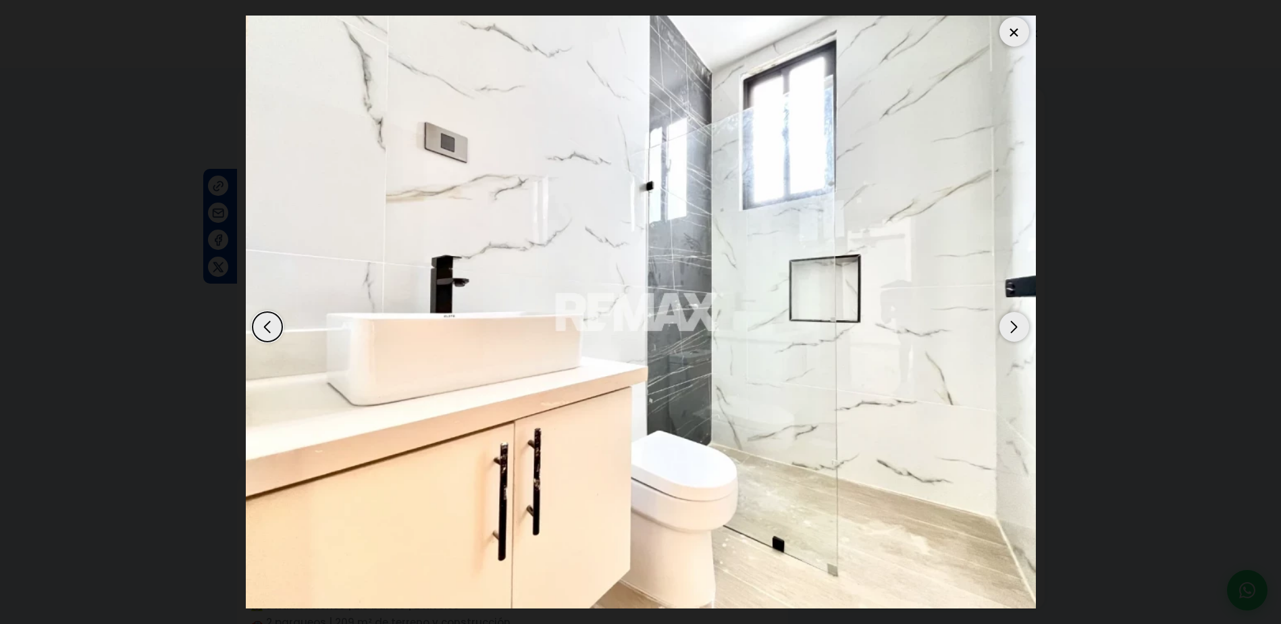
click at [1020, 328] on div "Next slide" at bounding box center [1014, 327] width 30 height 30
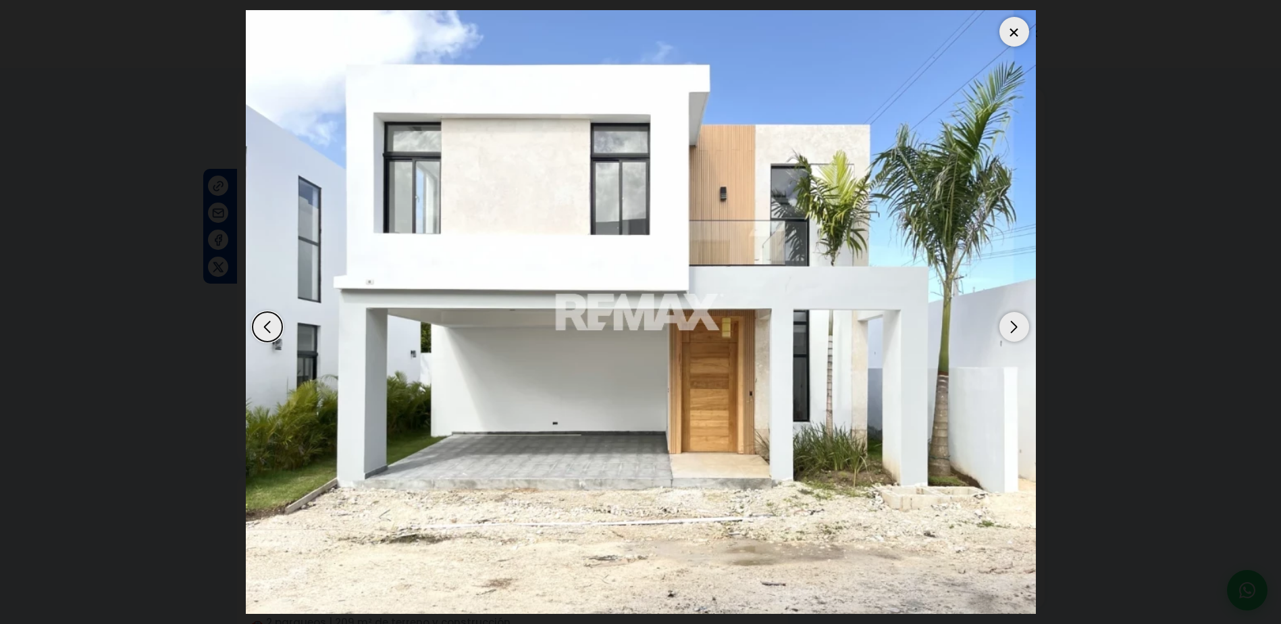
click at [1020, 328] on div "Next slide" at bounding box center [1014, 327] width 30 height 30
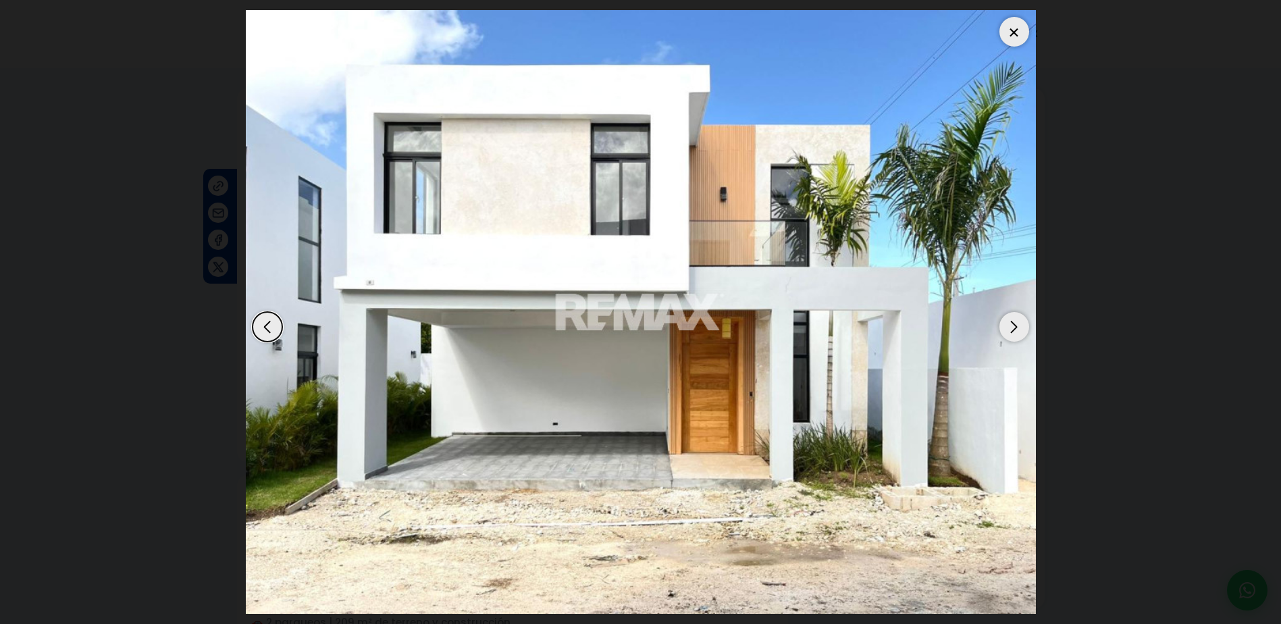
click at [1019, 28] on div at bounding box center [1014, 32] width 30 height 30
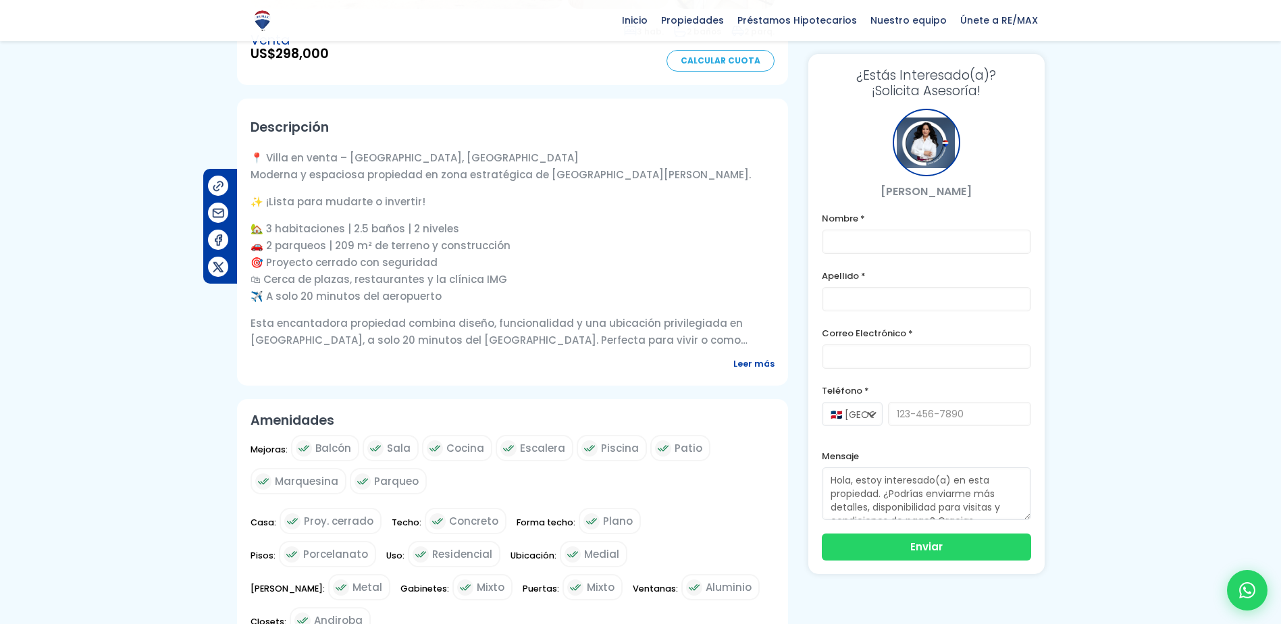
scroll to position [398, 0]
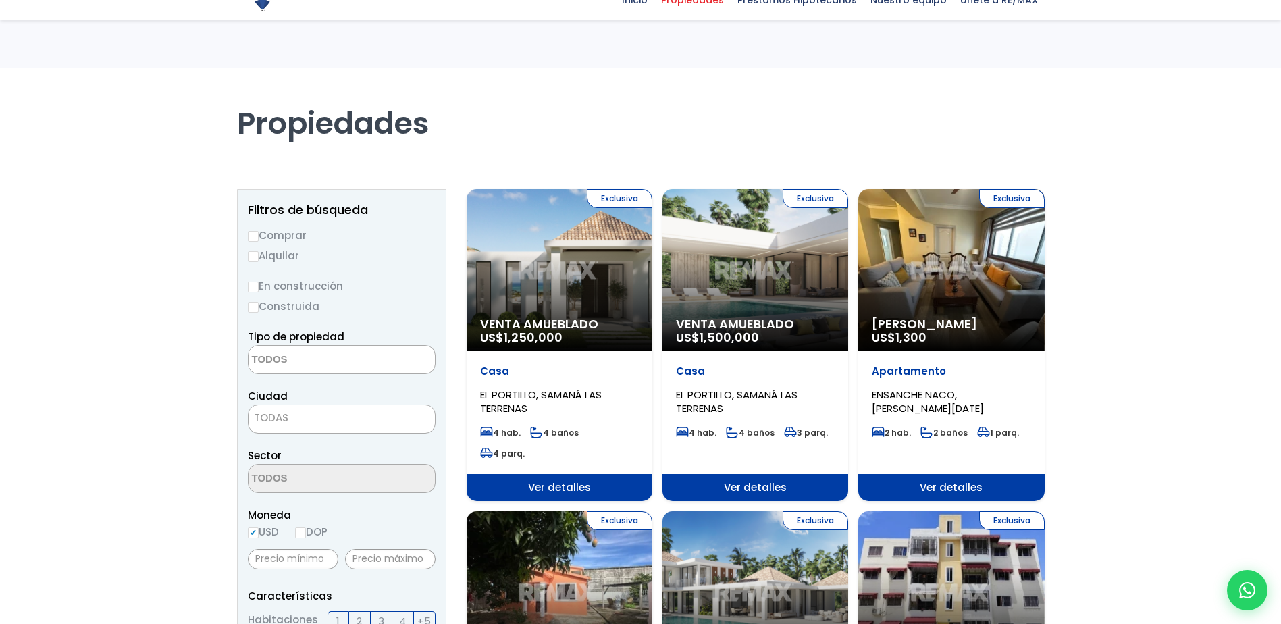
select select
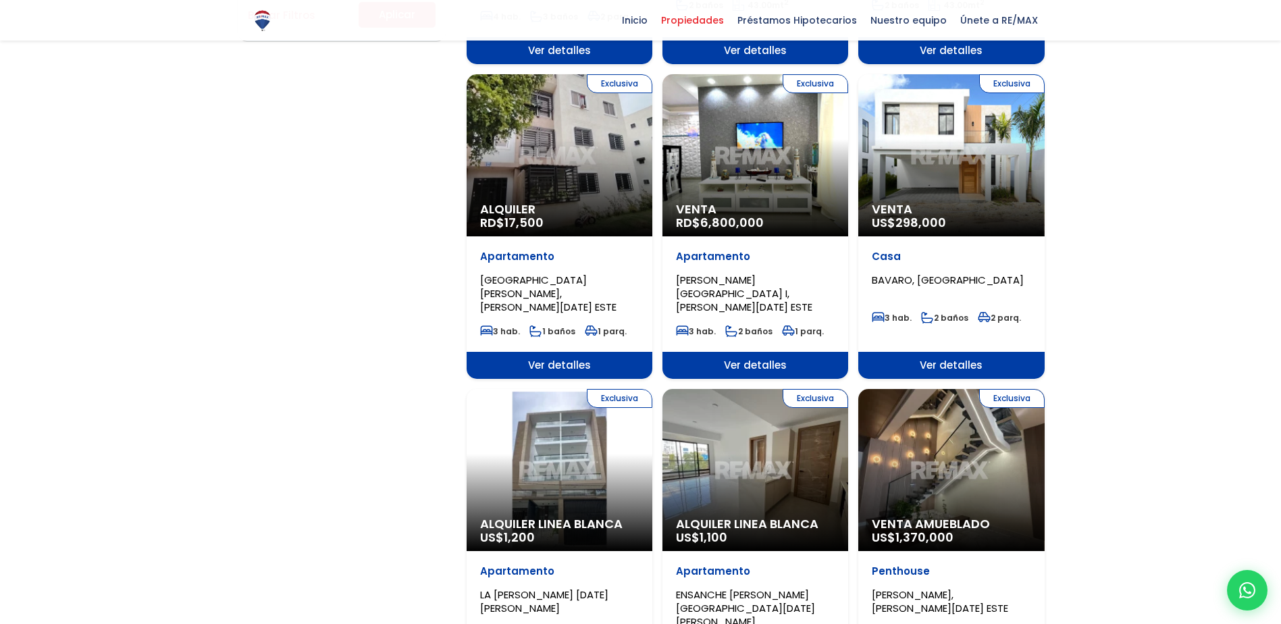
scroll to position [1111, 0]
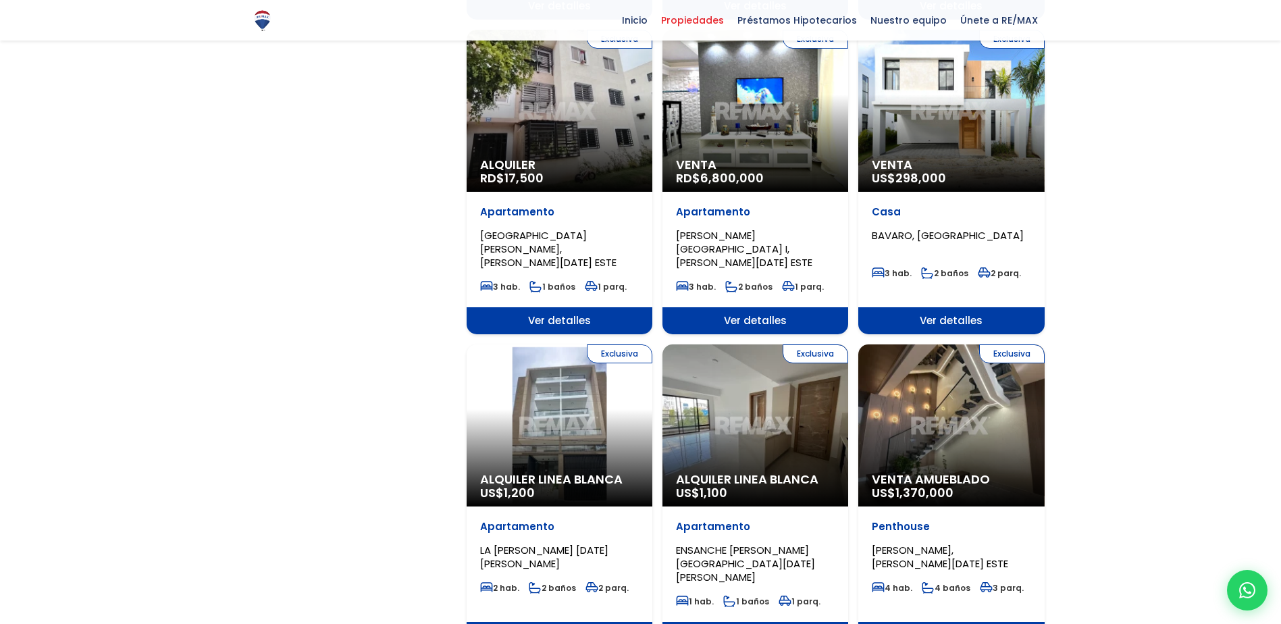
click at [755, 398] on div "Exclusiva Alquiler Linea Blanca US$ 1,100" at bounding box center [755, 425] width 186 height 162
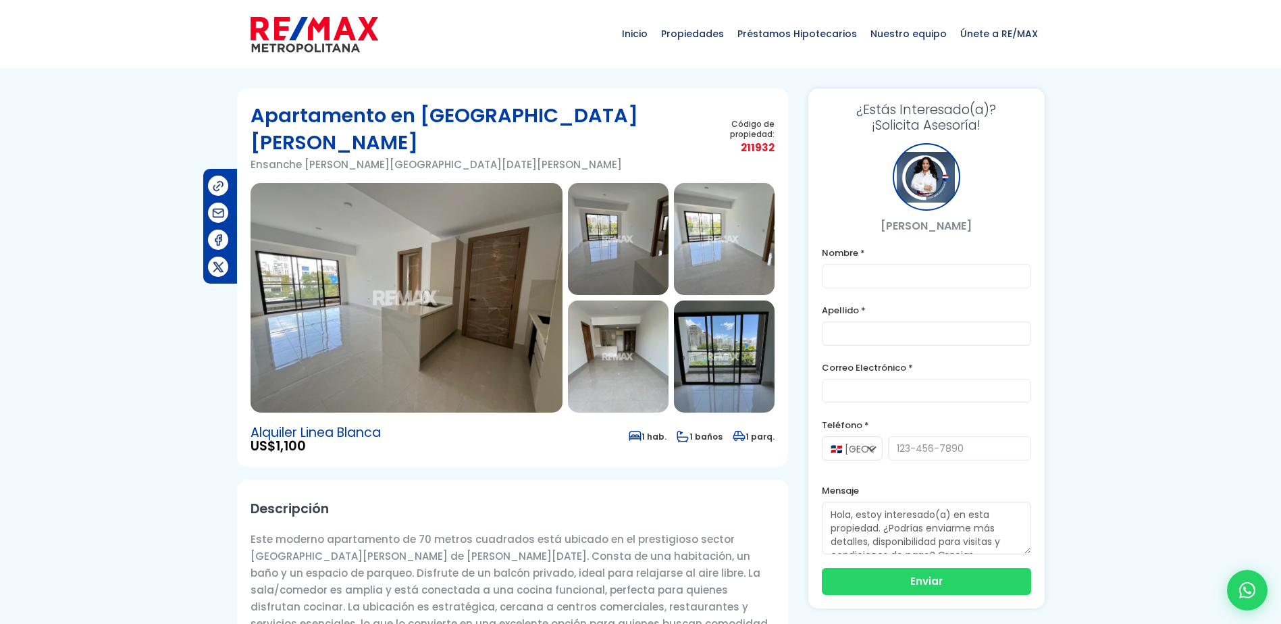
click at [467, 290] on img at bounding box center [407, 298] width 312 height 230
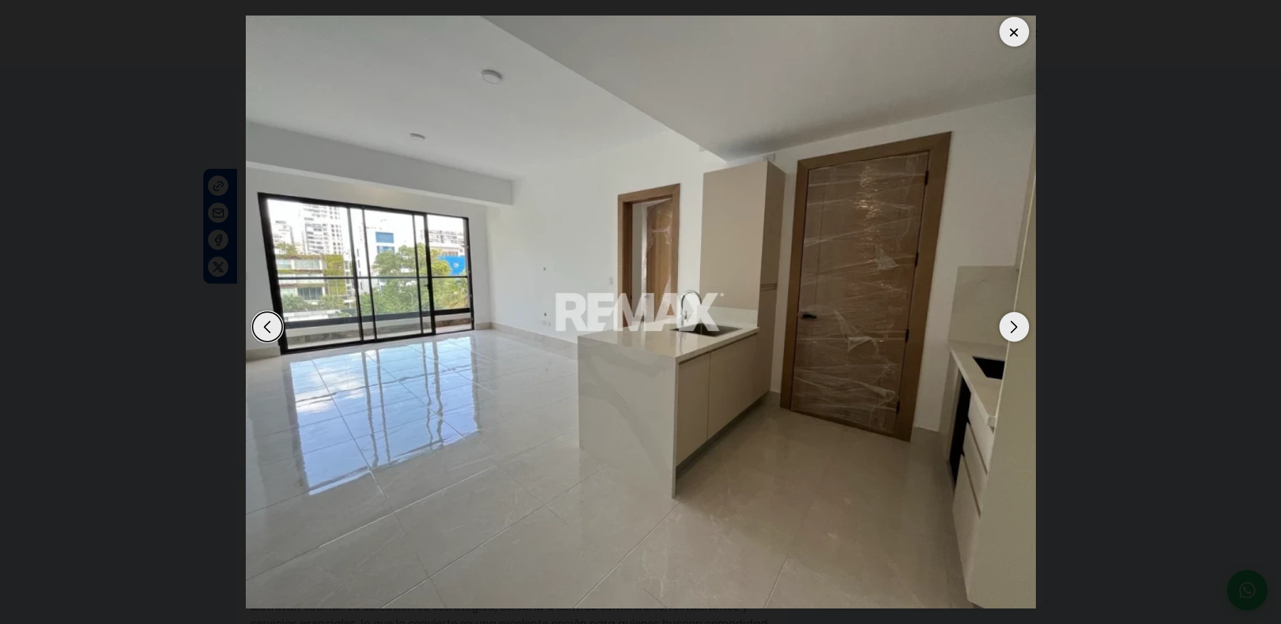
click at [1020, 326] on div "Next slide" at bounding box center [1014, 327] width 30 height 30
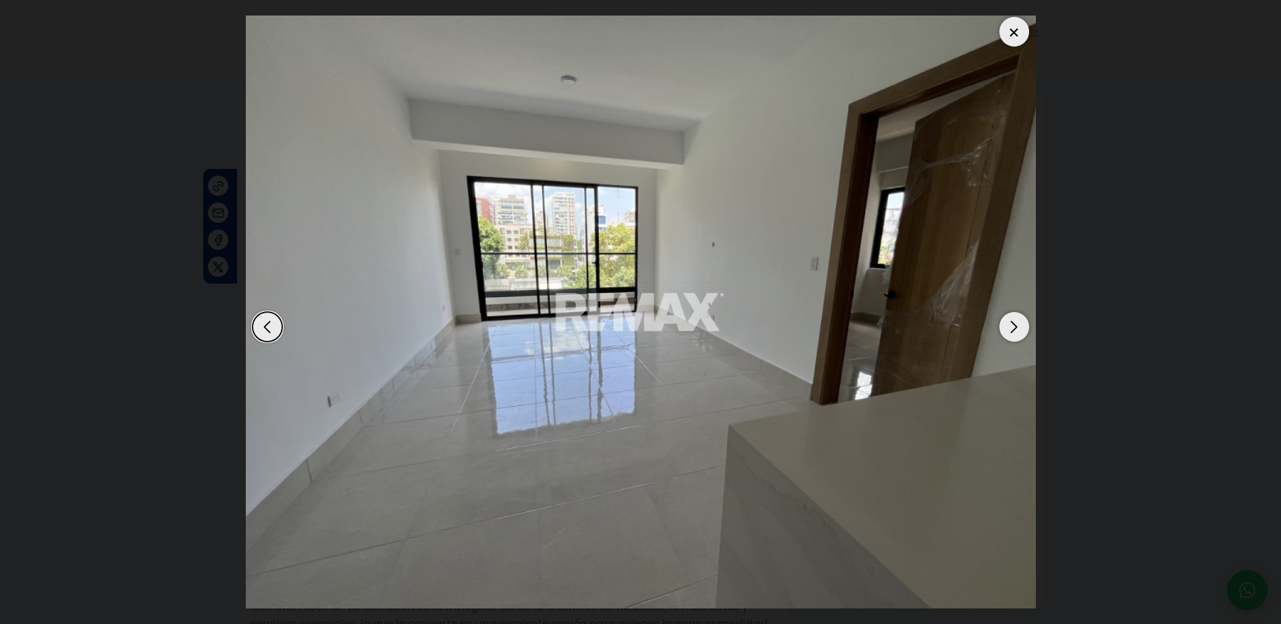
click at [1020, 326] on div "Next slide" at bounding box center [1014, 327] width 30 height 30
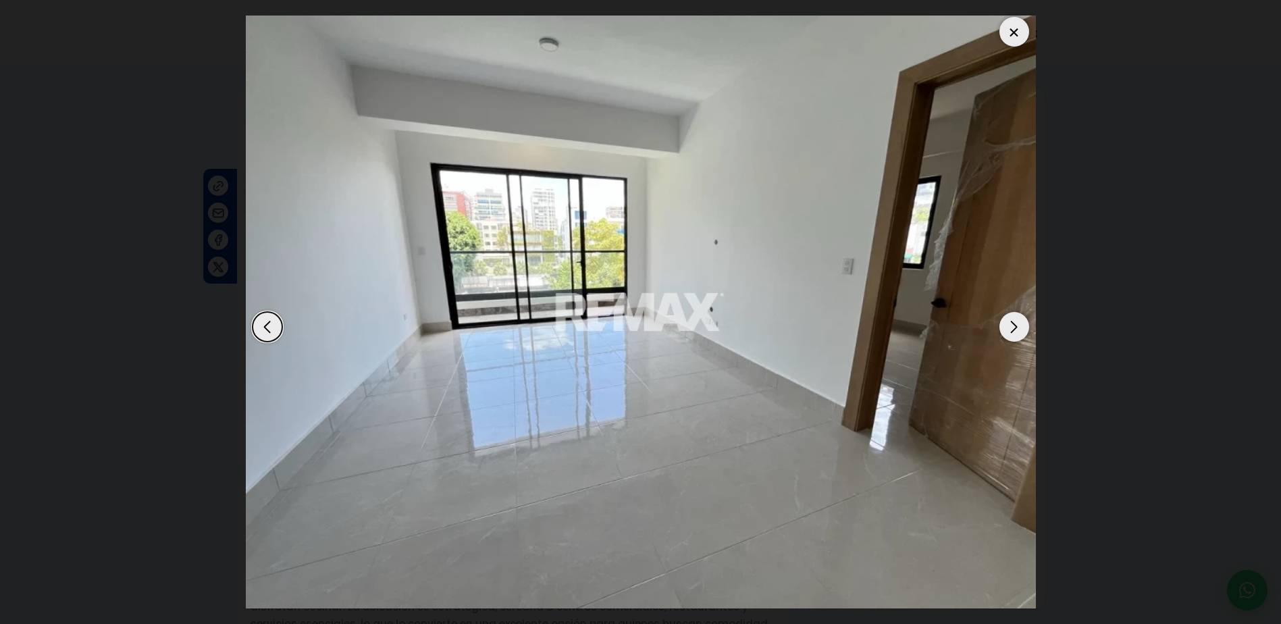
click at [1020, 326] on div "Next slide" at bounding box center [1014, 327] width 30 height 30
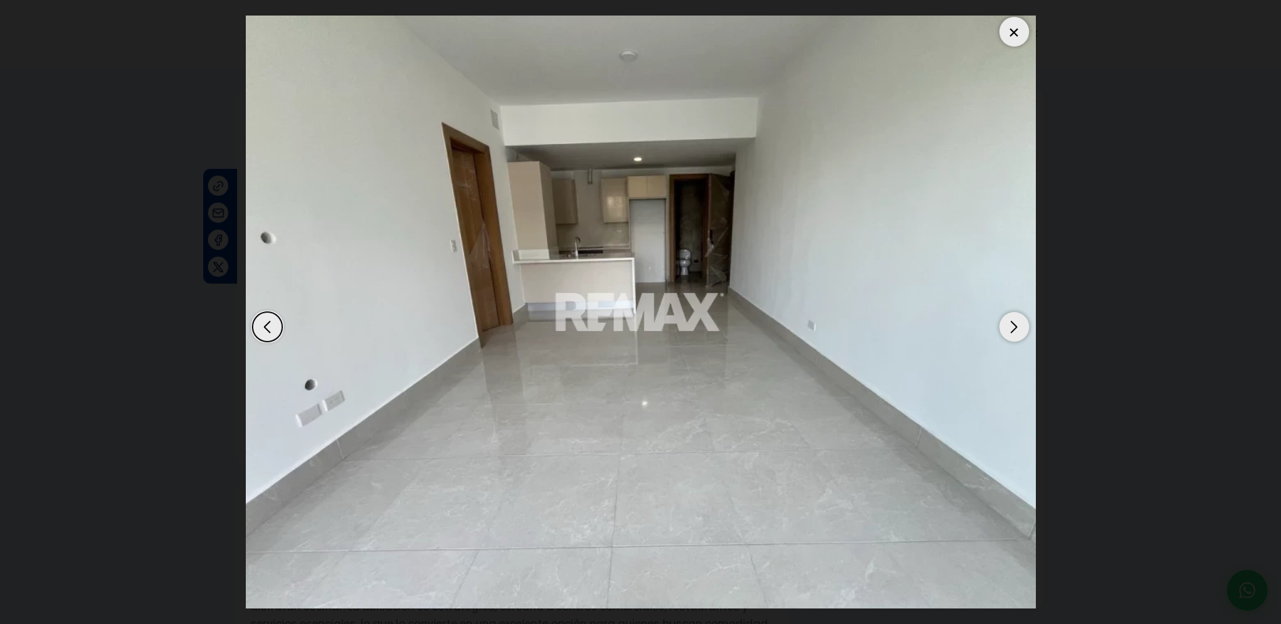
click at [1017, 34] on div at bounding box center [1014, 32] width 30 height 30
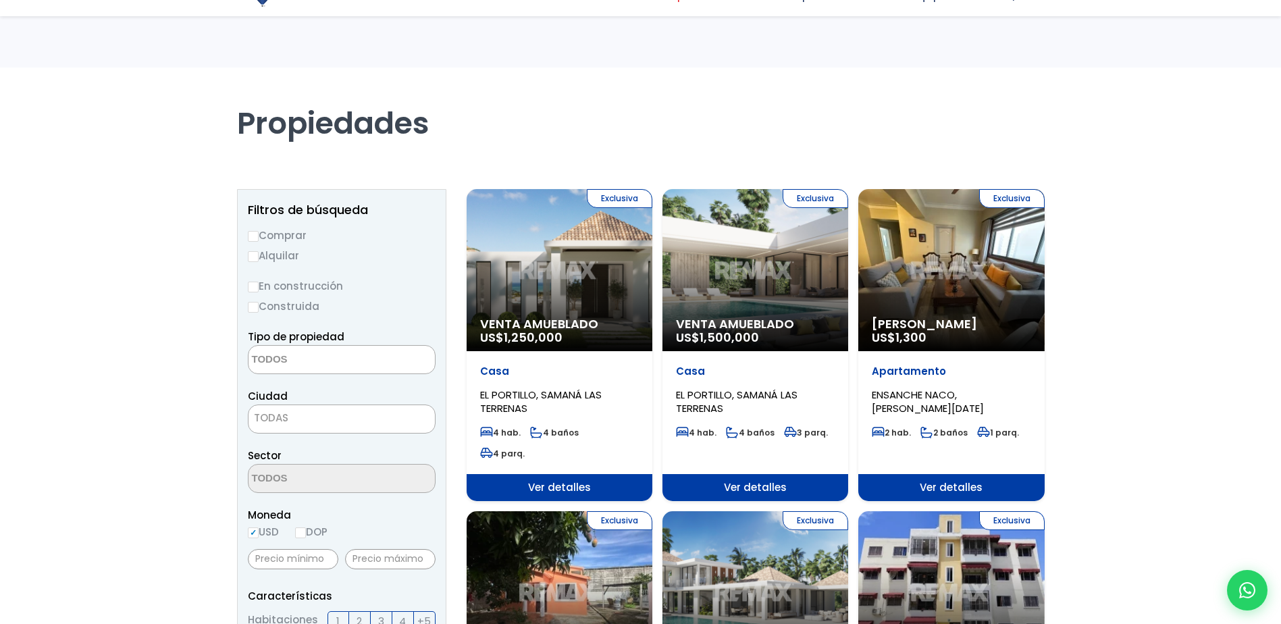
select select
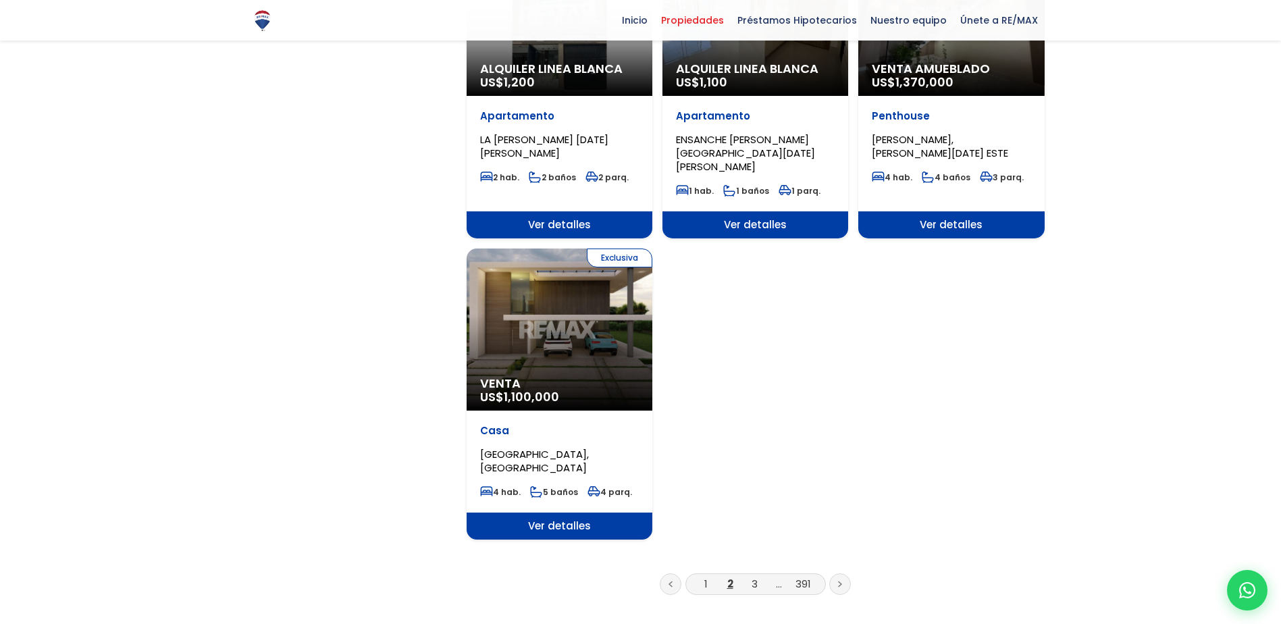
scroll to position [1527, 0]
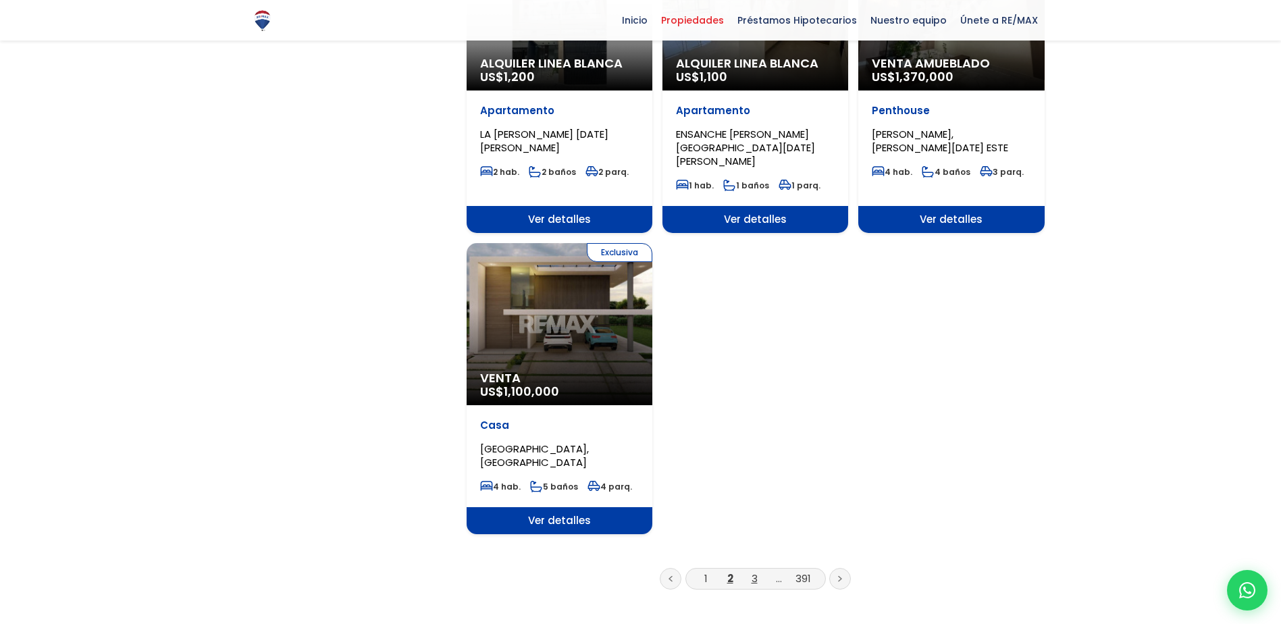
click at [754, 571] on link "3" at bounding box center [755, 578] width 6 height 14
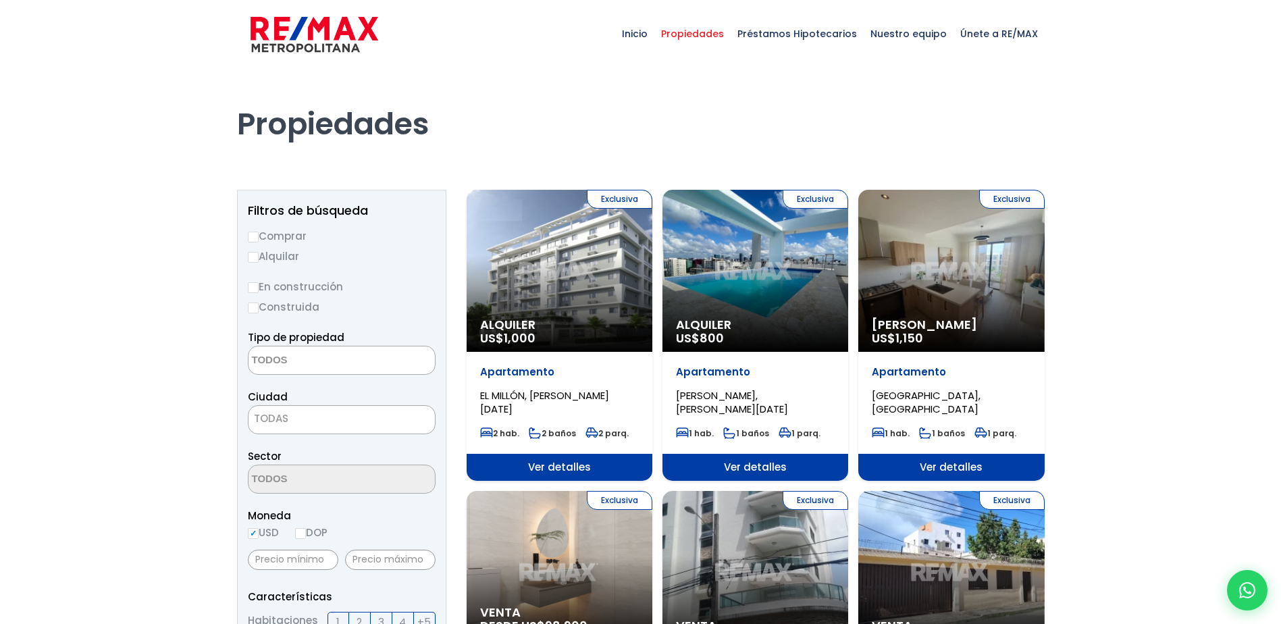
select select
click at [775, 291] on div "Exclusiva Alquiler US$ 800" at bounding box center [755, 271] width 186 height 162
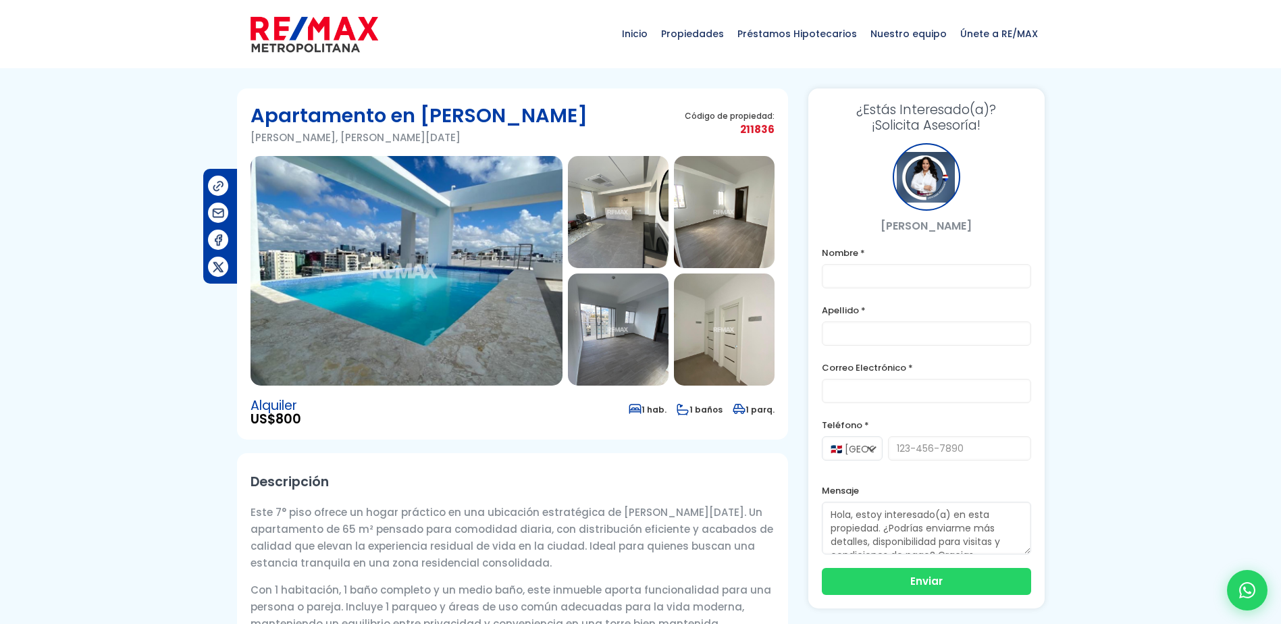
click at [621, 197] on img at bounding box center [618, 212] width 101 height 112
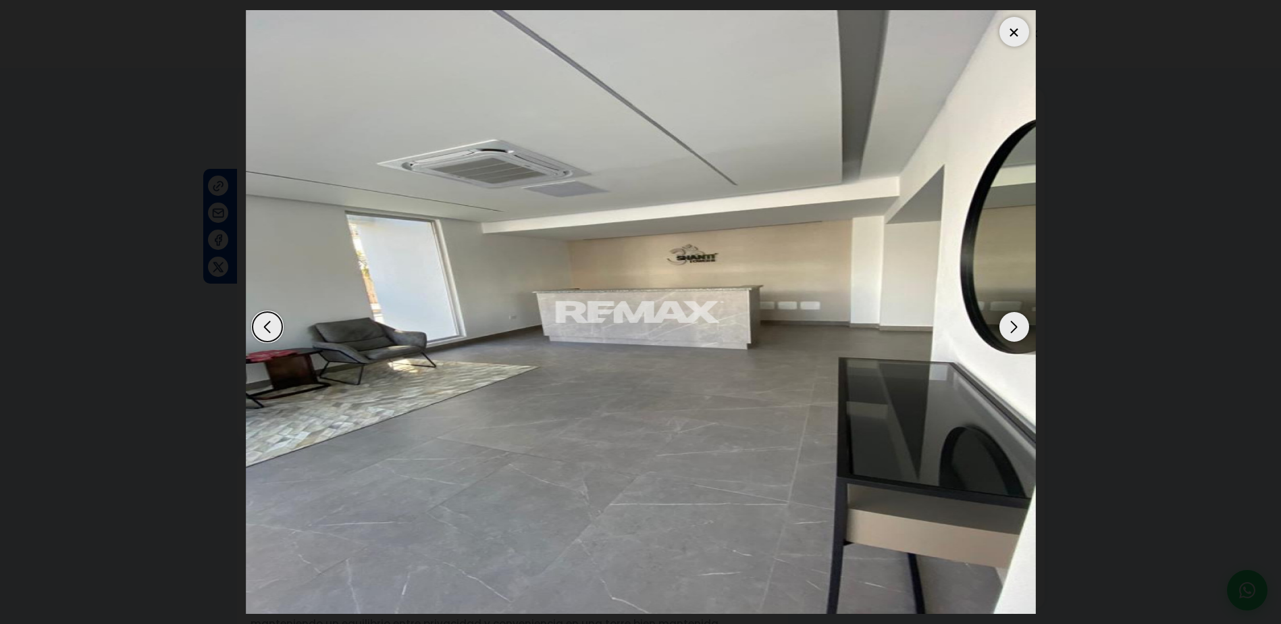
click at [1025, 324] on div "Next slide" at bounding box center [1014, 327] width 30 height 30
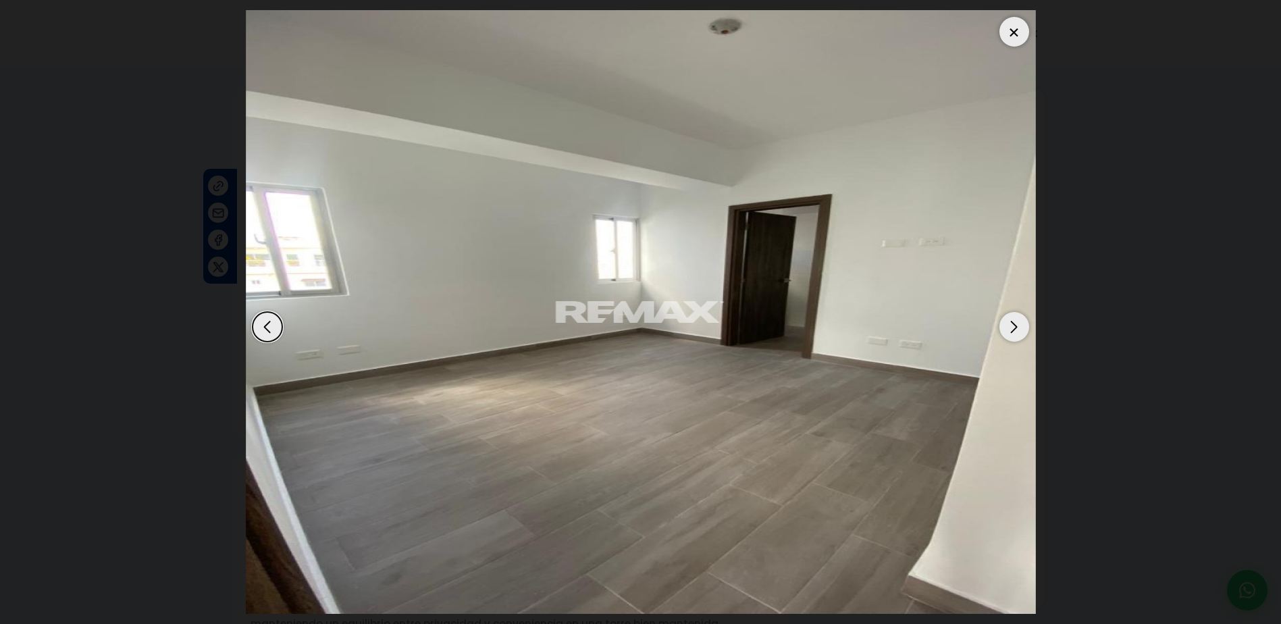
click at [1025, 324] on div "Next slide" at bounding box center [1014, 327] width 30 height 30
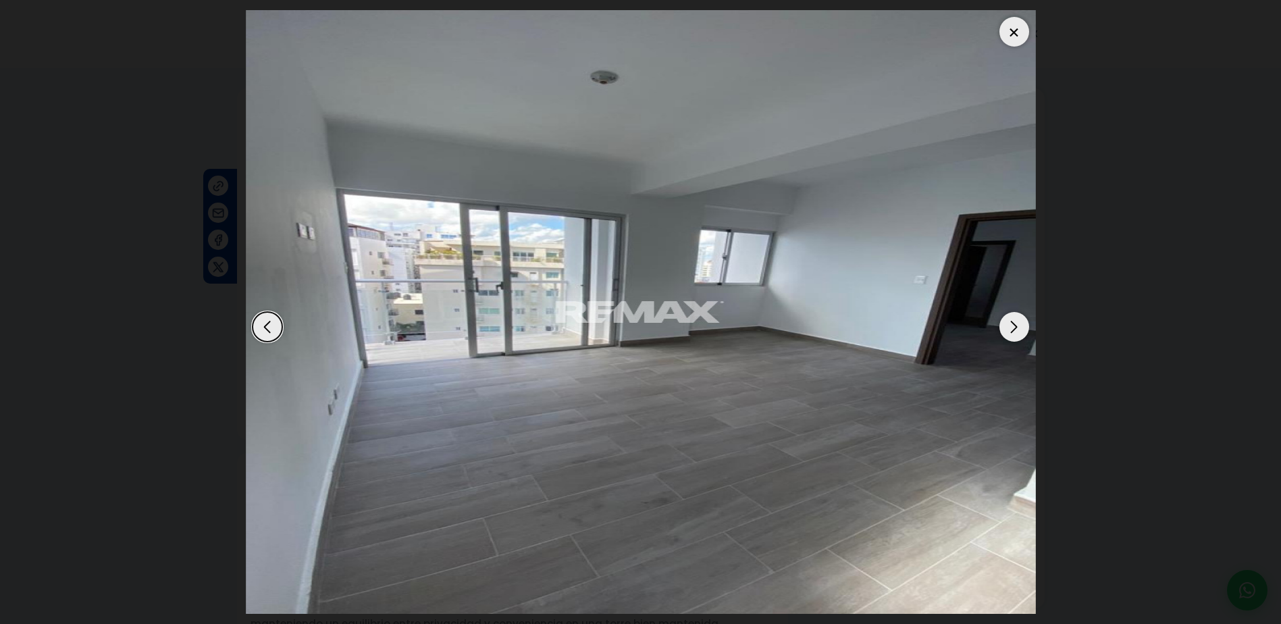
click at [1020, 30] on div at bounding box center [1014, 32] width 30 height 30
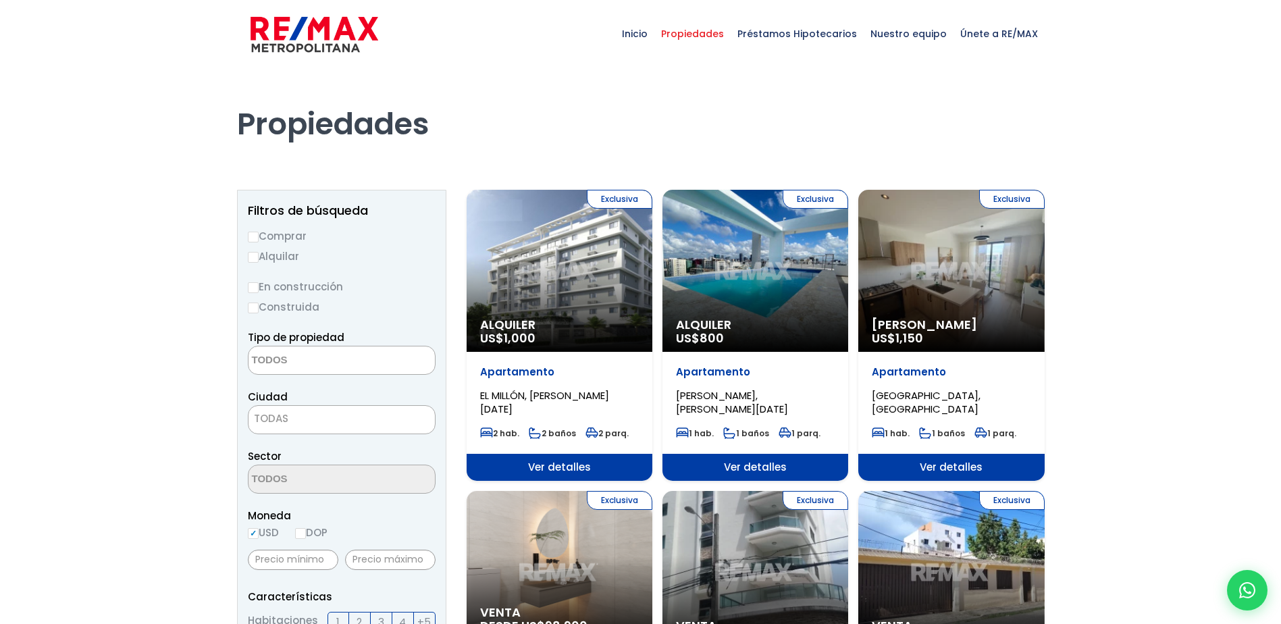
select select
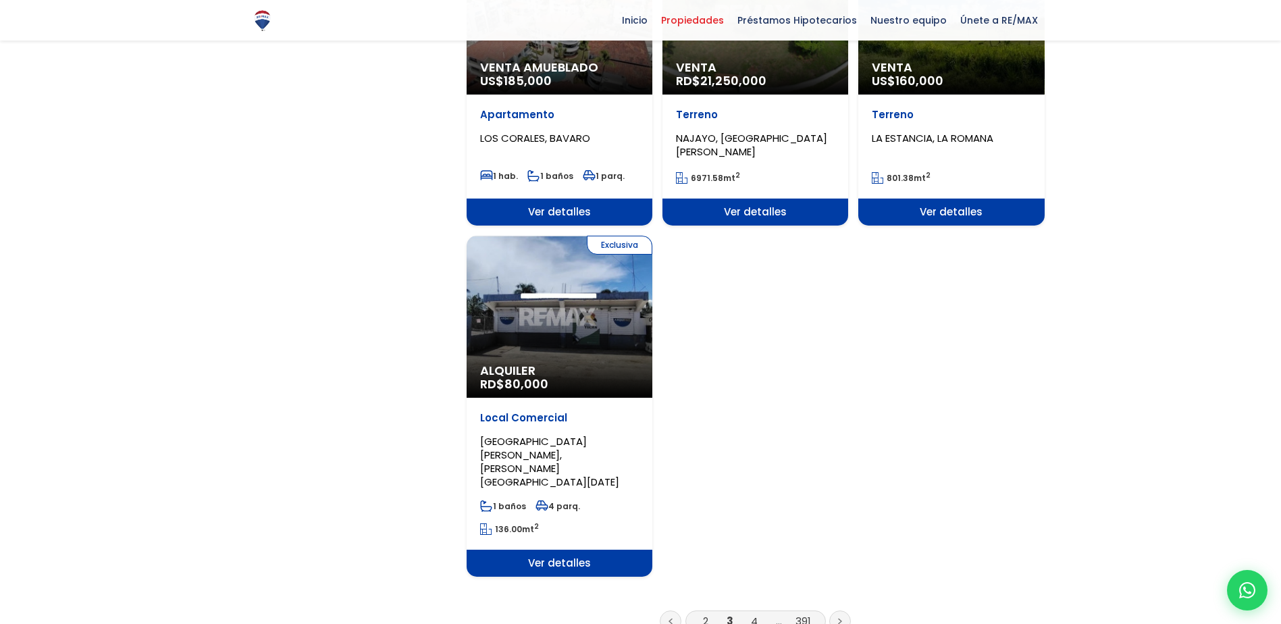
scroll to position [1548, 0]
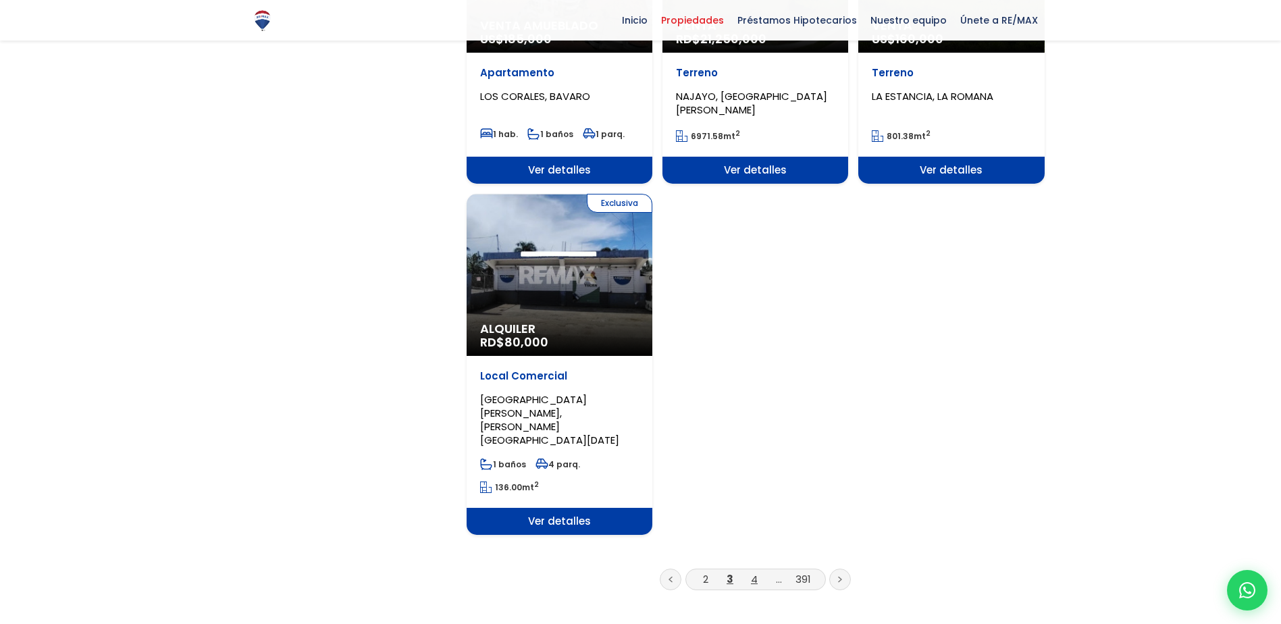
click at [756, 572] on link "4" at bounding box center [754, 579] width 7 height 14
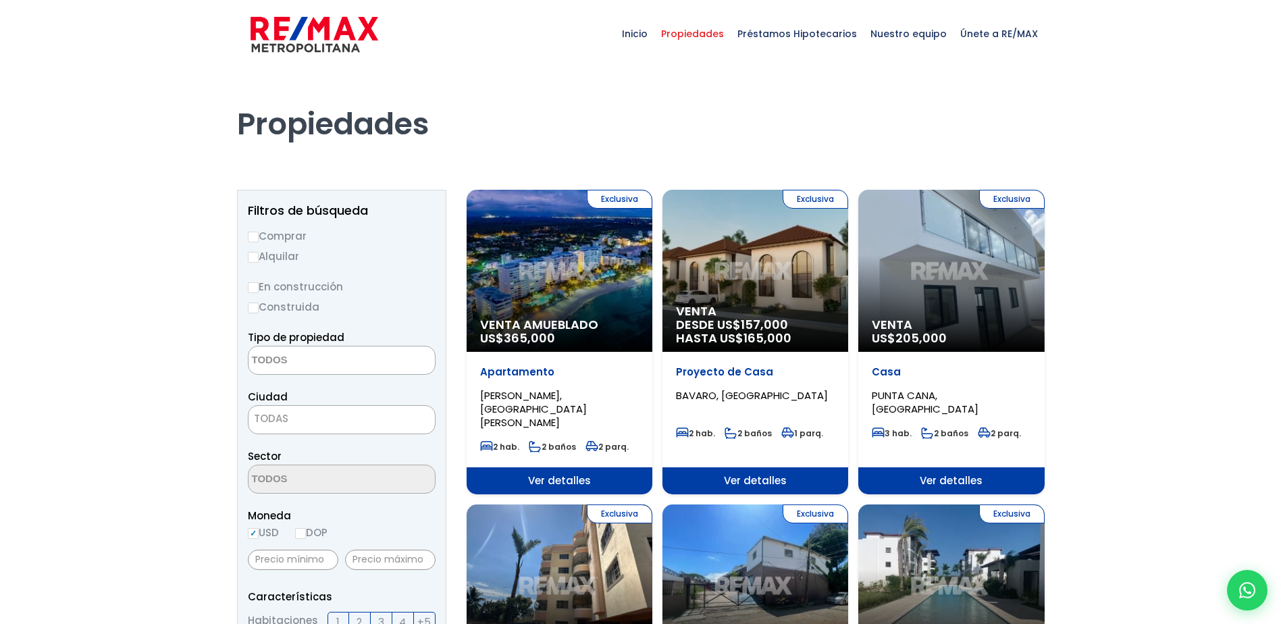
select select
click at [938, 259] on div "Exclusiva Venta US$ 205,000" at bounding box center [951, 271] width 186 height 162
click at [944, 304] on div "Exclusiva Venta US$ 205,000" at bounding box center [951, 271] width 186 height 162
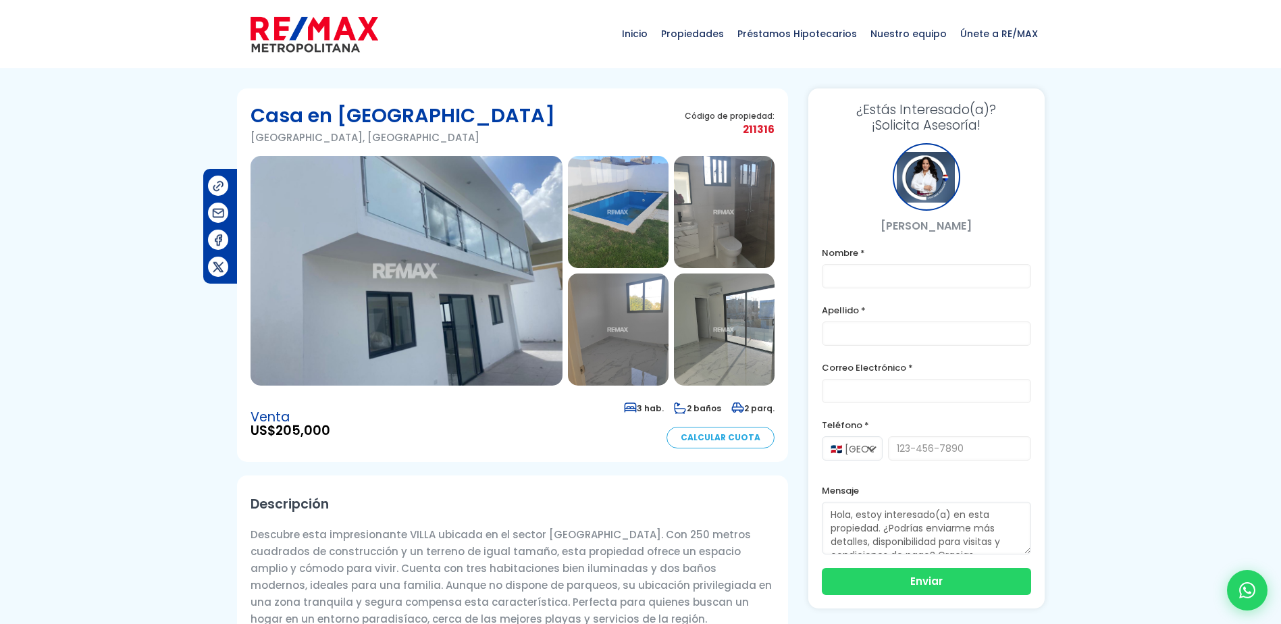
click at [431, 278] on img at bounding box center [407, 271] width 312 height 230
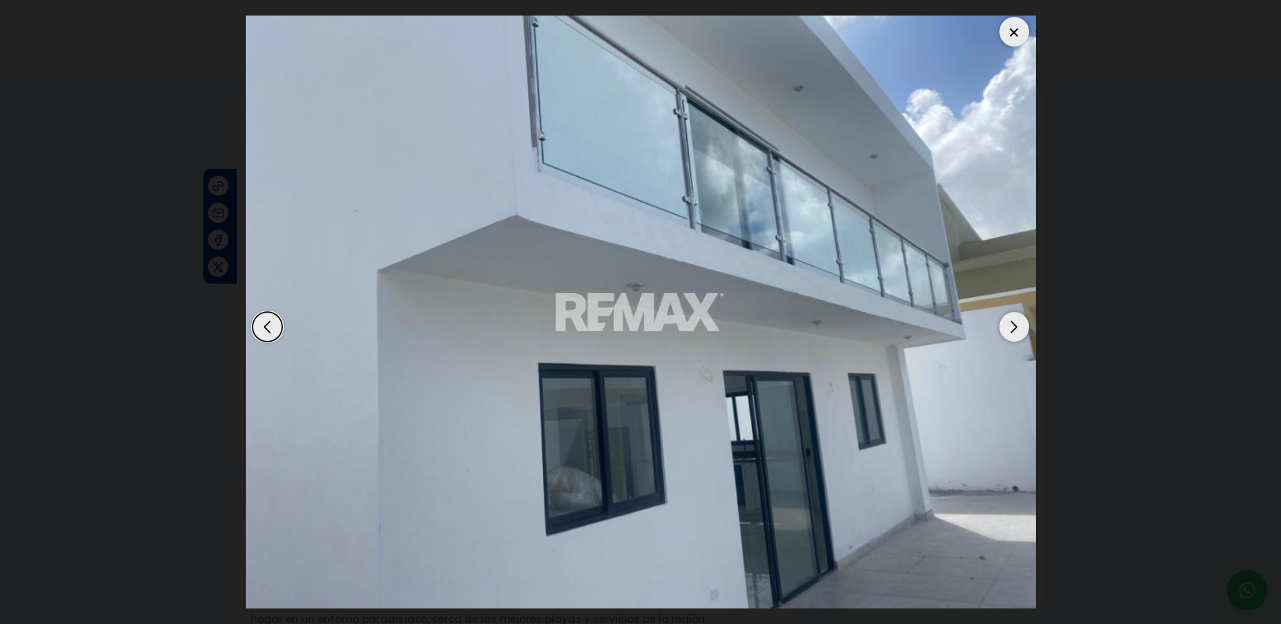
click at [1020, 327] on div "Next slide" at bounding box center [1014, 327] width 30 height 30
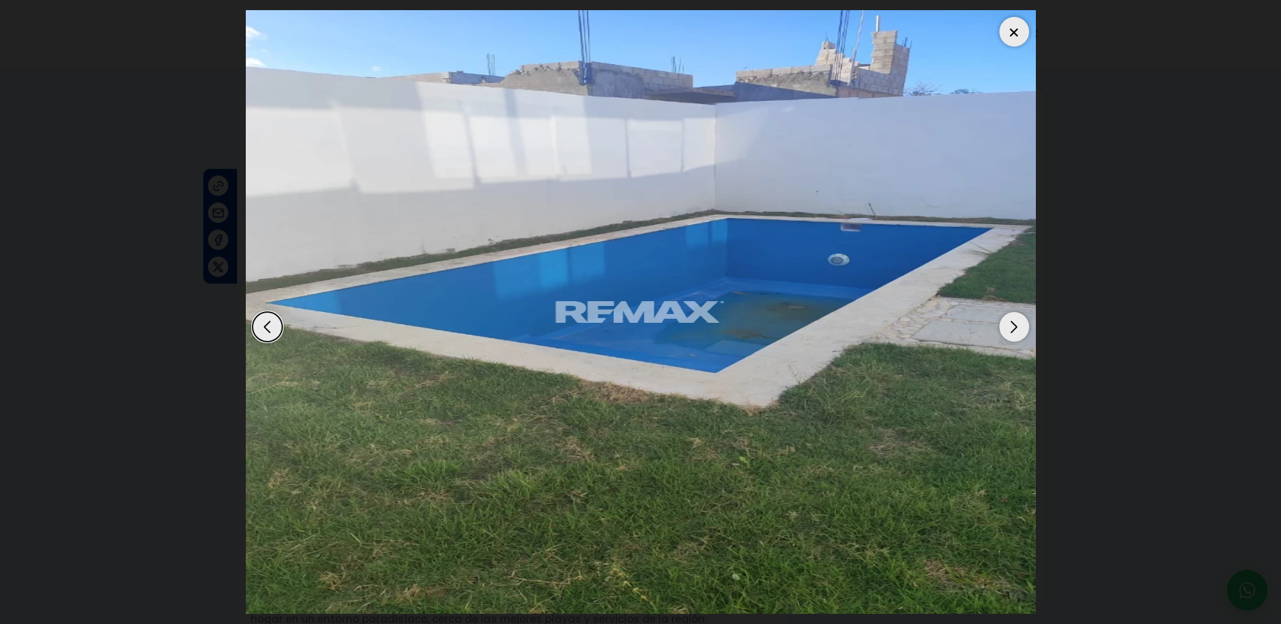
click at [1020, 327] on div "Next slide" at bounding box center [1014, 327] width 30 height 30
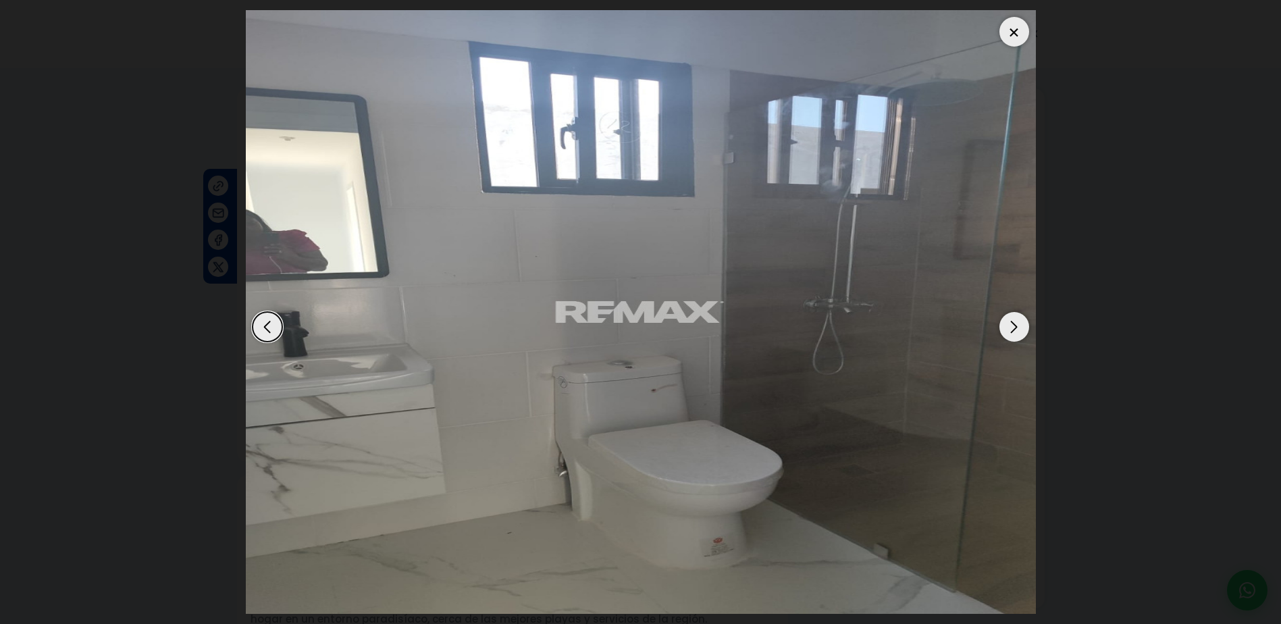
click at [1020, 327] on div "Next slide" at bounding box center [1014, 327] width 30 height 30
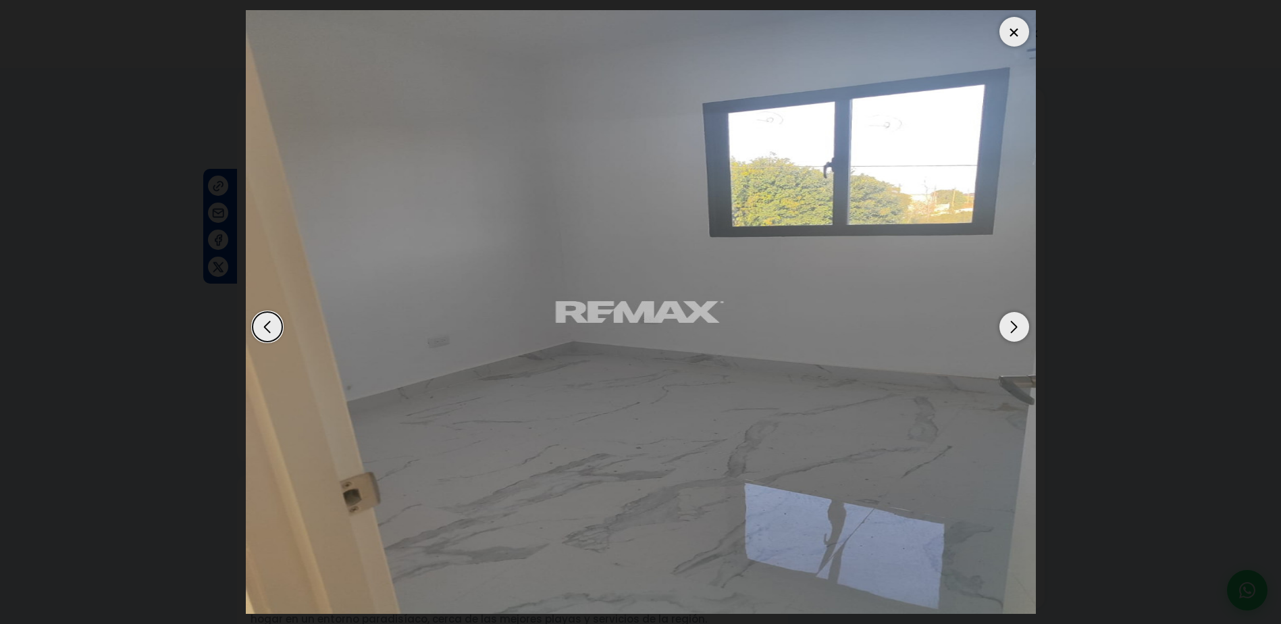
click at [1020, 327] on div "Next slide" at bounding box center [1014, 327] width 30 height 30
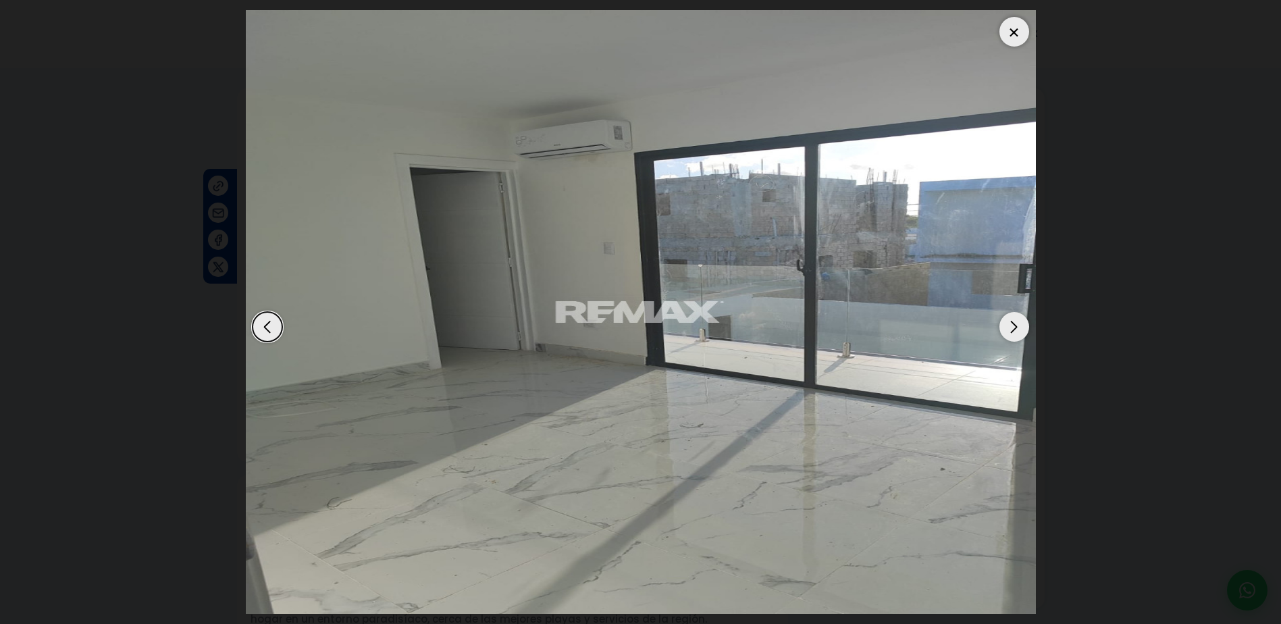
click at [1020, 327] on div "Next slide" at bounding box center [1014, 327] width 30 height 30
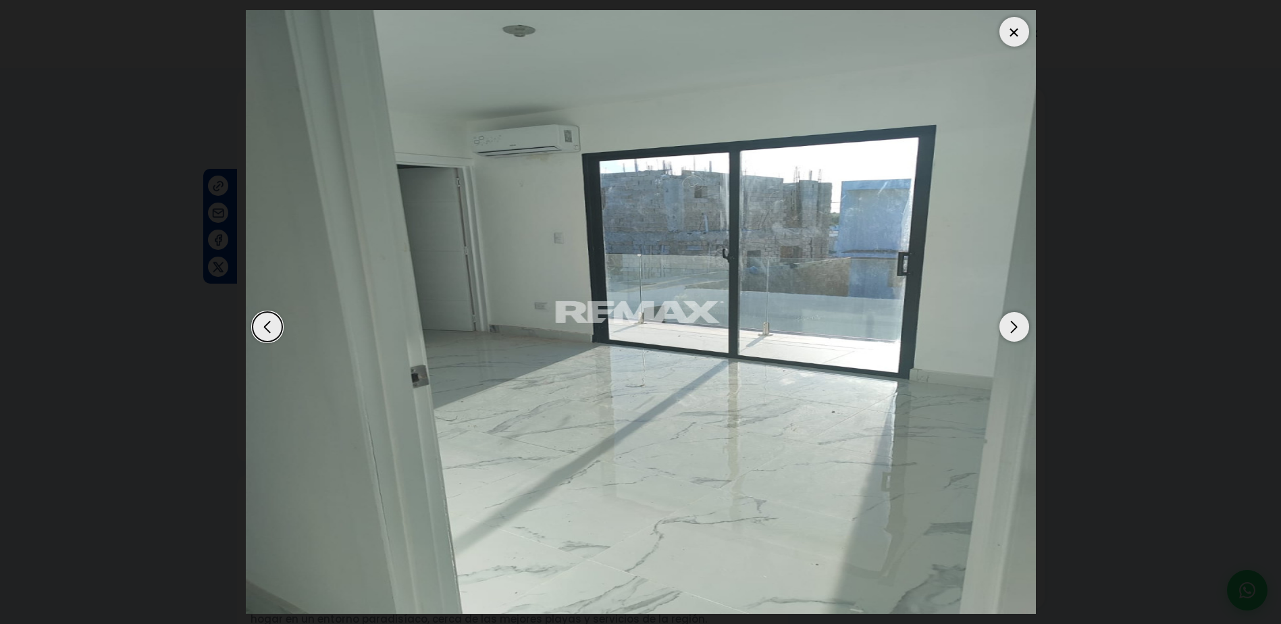
click at [1020, 327] on div "Next slide" at bounding box center [1014, 327] width 30 height 30
click at [1016, 321] on div "Next slide" at bounding box center [1014, 327] width 30 height 30
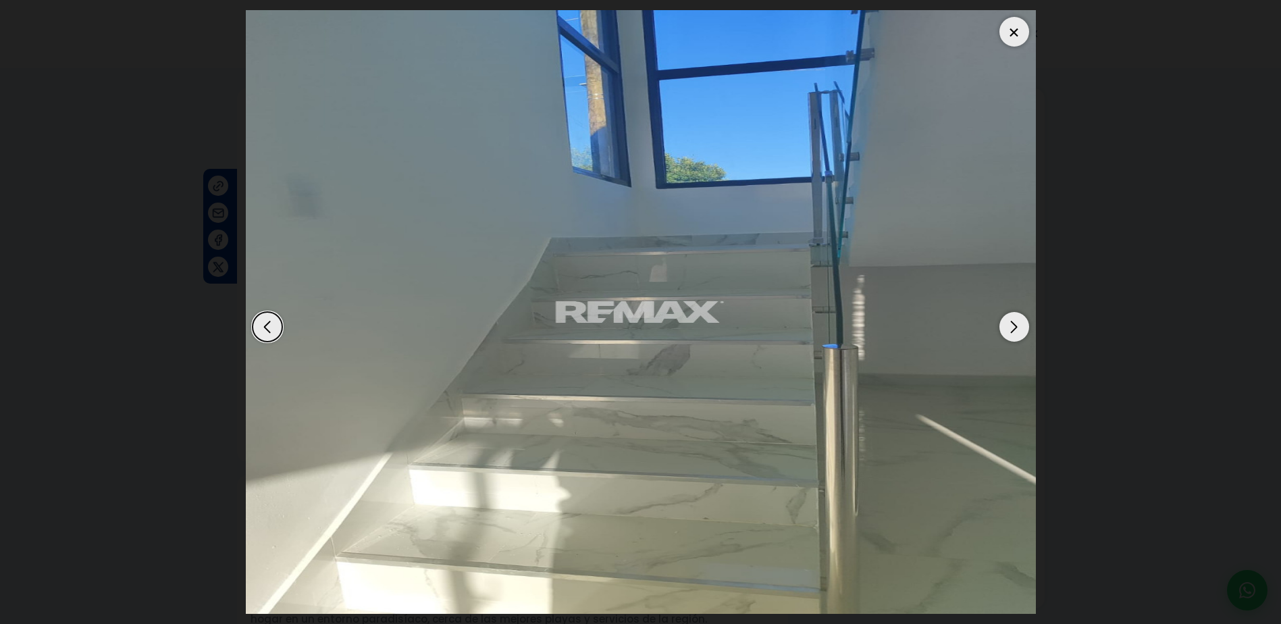
click at [1016, 321] on div "Next slide" at bounding box center [1014, 327] width 30 height 30
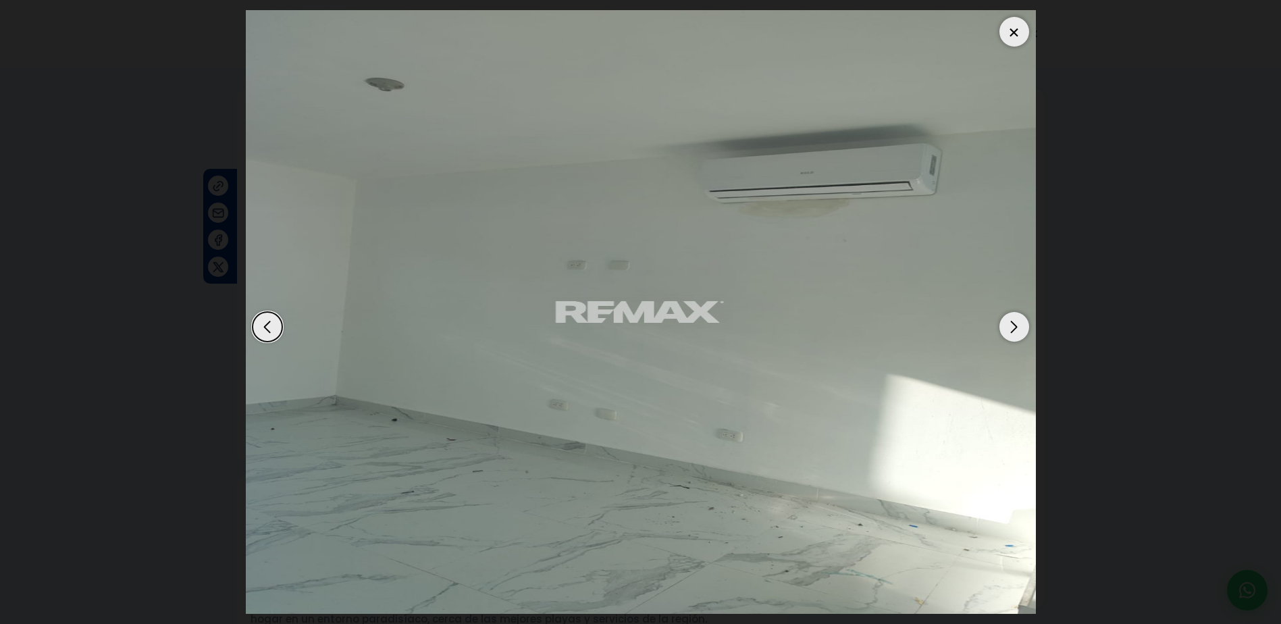
click at [1016, 321] on div "Next slide" at bounding box center [1014, 327] width 30 height 30
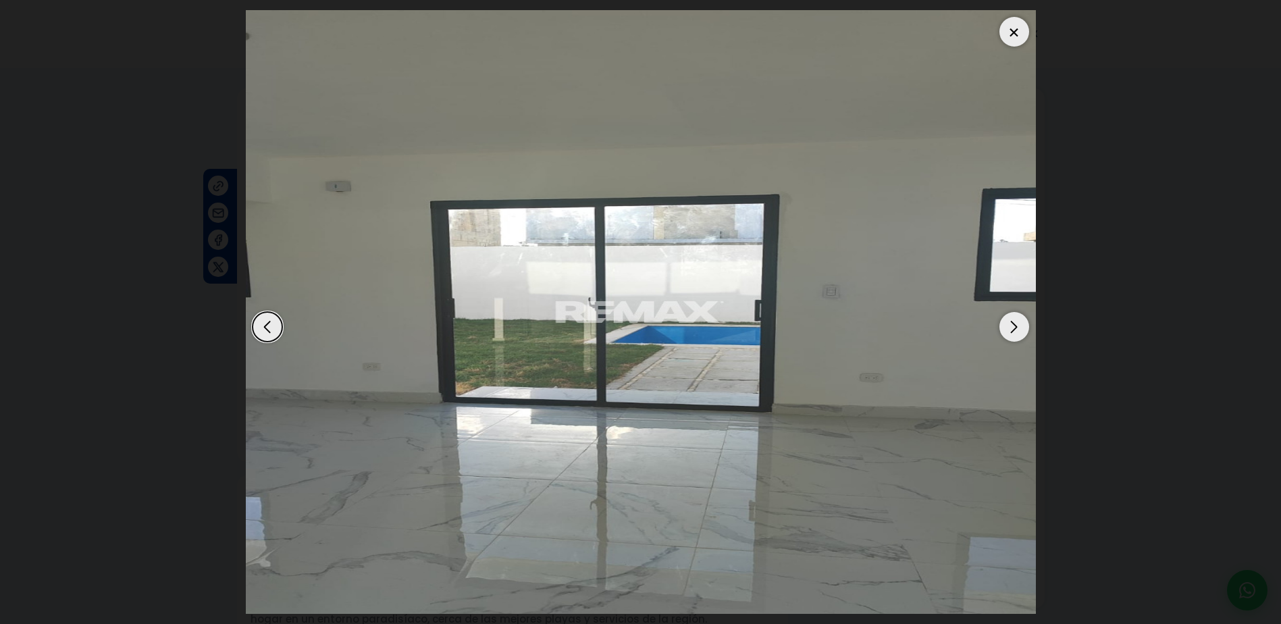
click at [1016, 321] on div "Next slide" at bounding box center [1014, 327] width 30 height 30
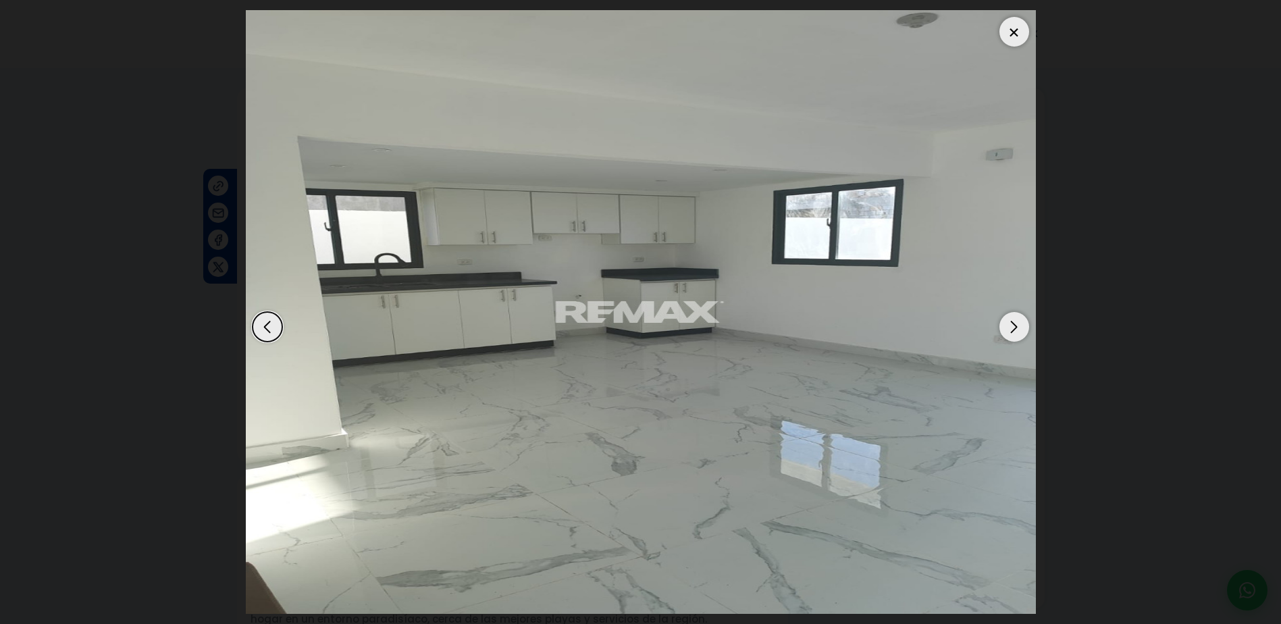
click at [1016, 321] on div "Next slide" at bounding box center [1014, 327] width 30 height 30
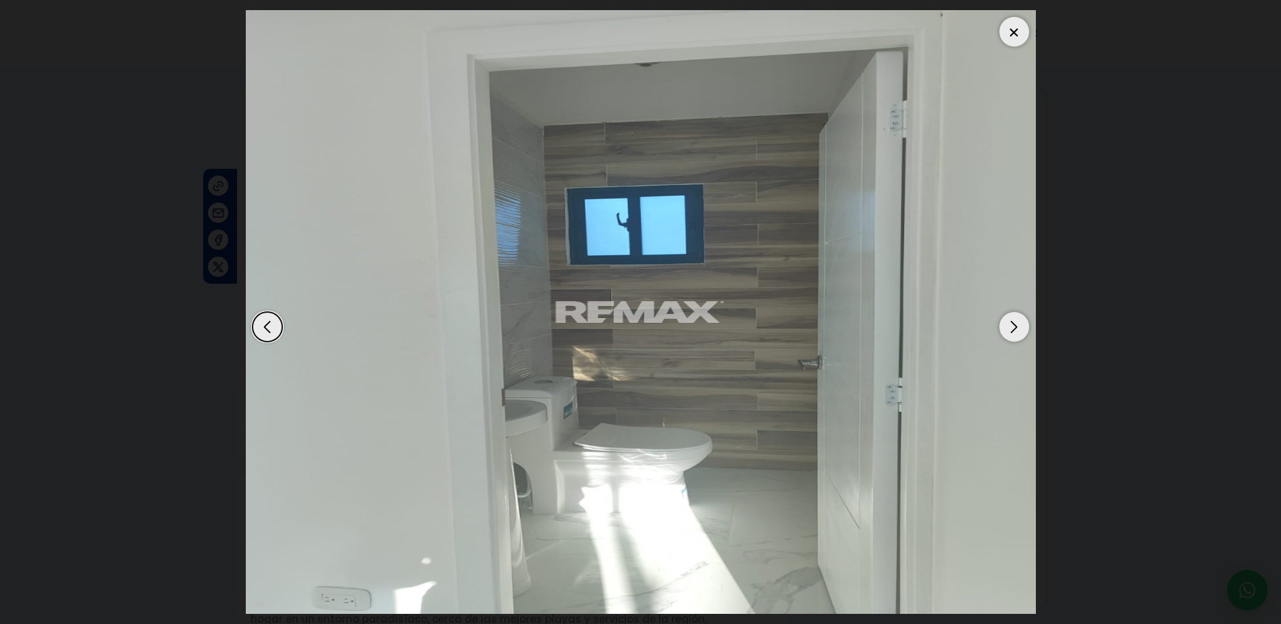
click at [1014, 29] on div at bounding box center [1014, 32] width 30 height 30
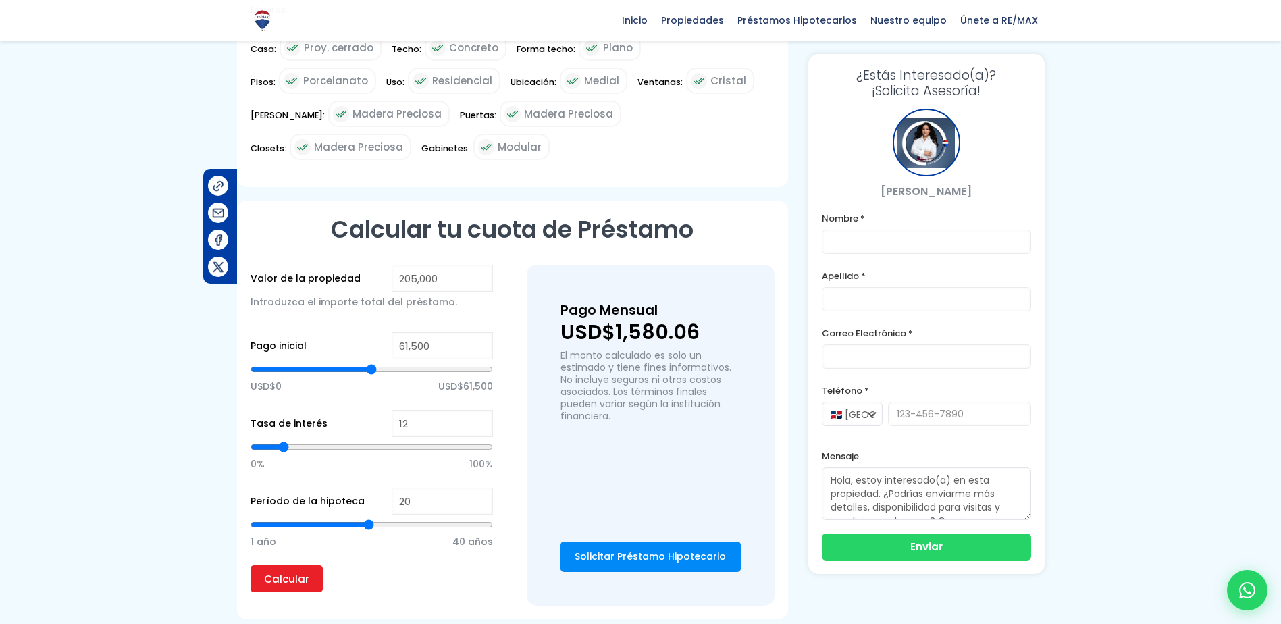
scroll to position [711, 0]
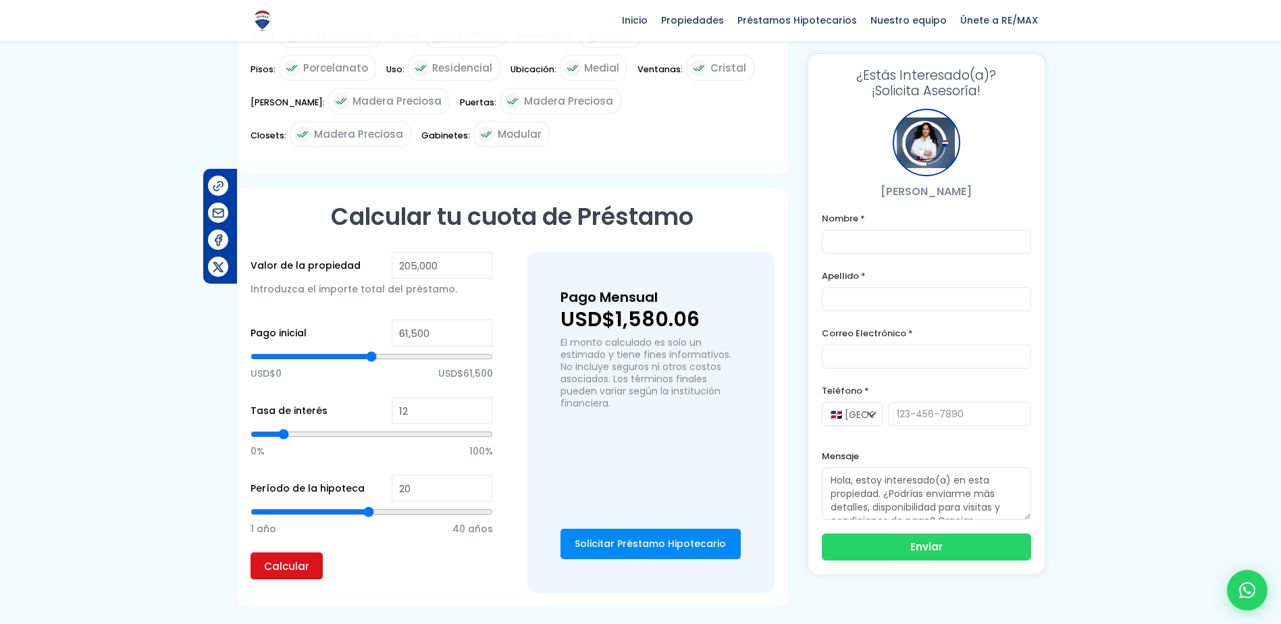
click at [292, 569] on input "Calcular" at bounding box center [287, 565] width 72 height 27
